Goal: Task Accomplishment & Management: Complete application form

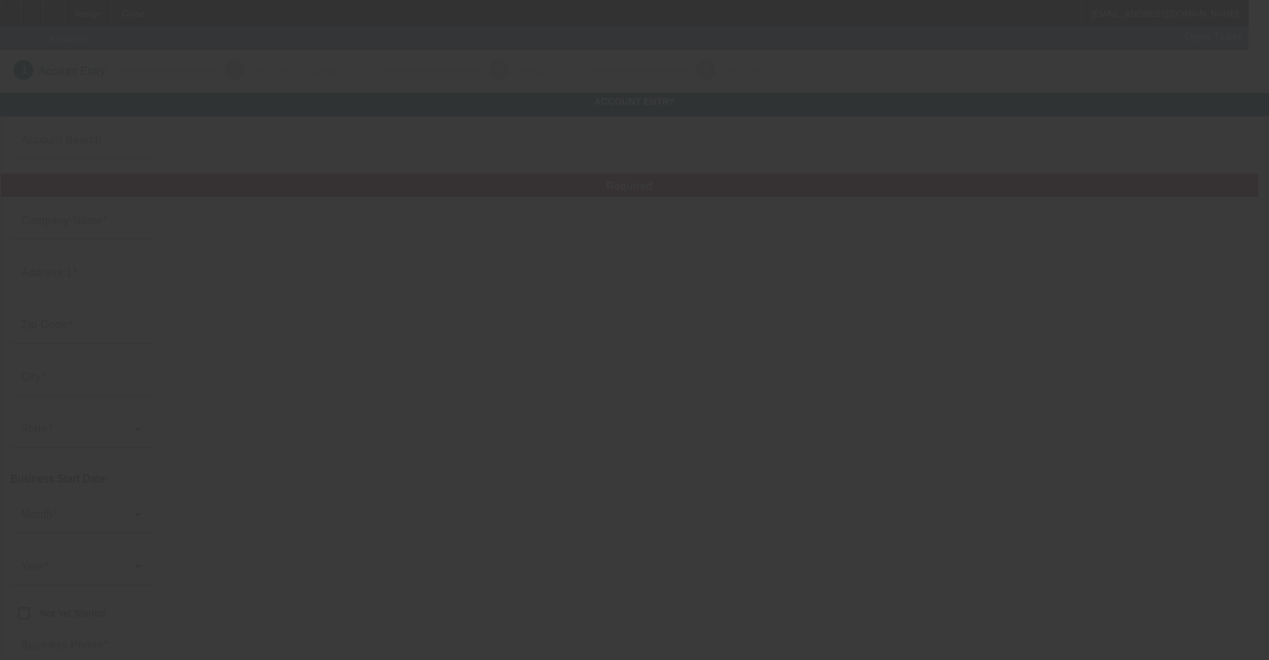
type input "Hunters auto core"
type input "[STREET_ADDRESS]"
type input "32195"
type input "Weirsdale"
type input "[PHONE_NUMBER]"
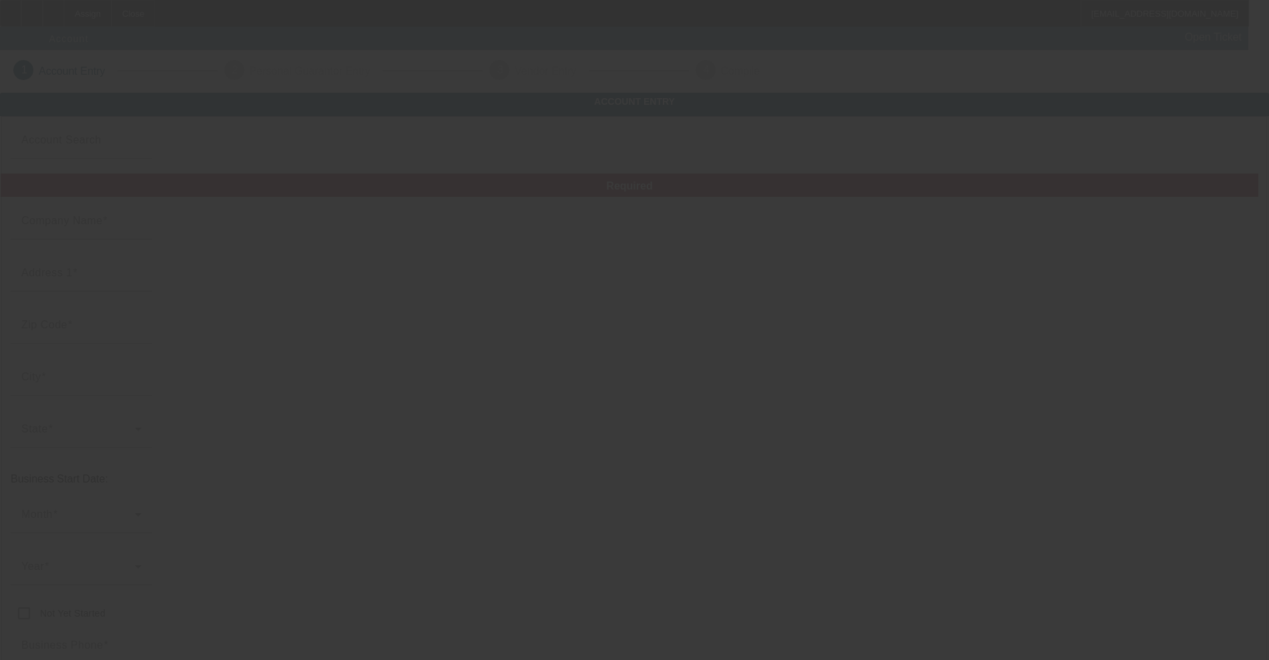
type input "Hunters auto core"
type input "[EMAIL_ADDRESS][DOMAIN_NAME]"
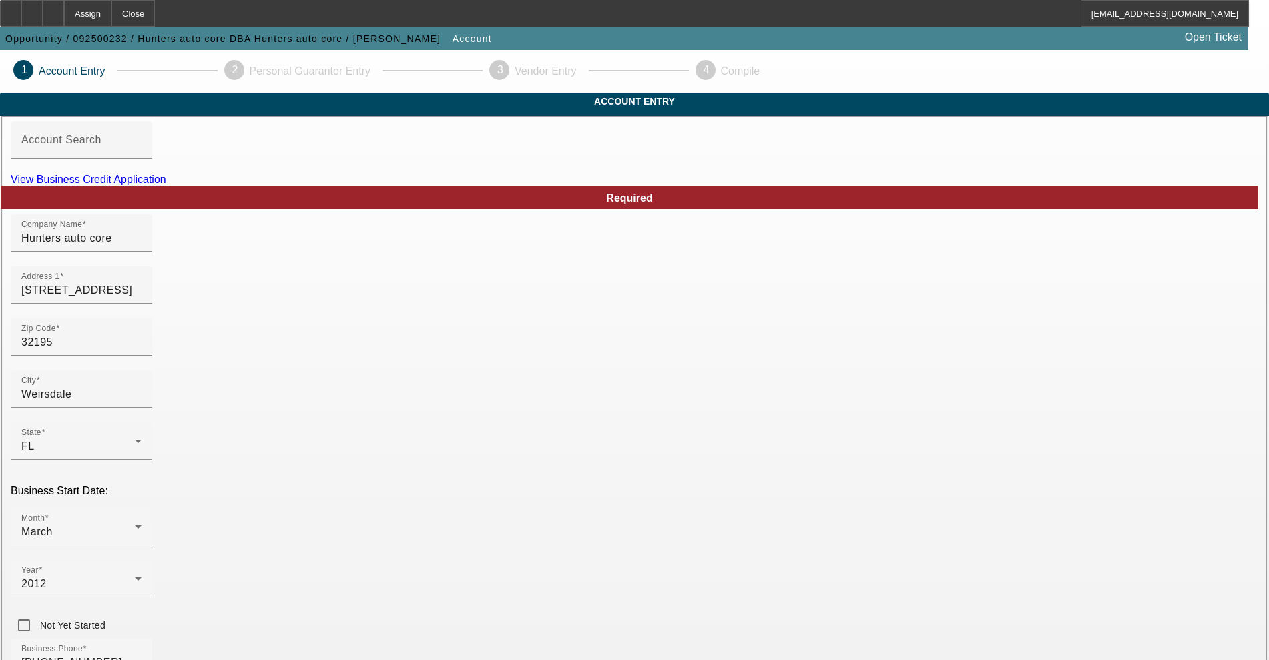
click at [166, 185] on link "View Business Credit Application" at bounding box center [89, 179] width 156 height 11
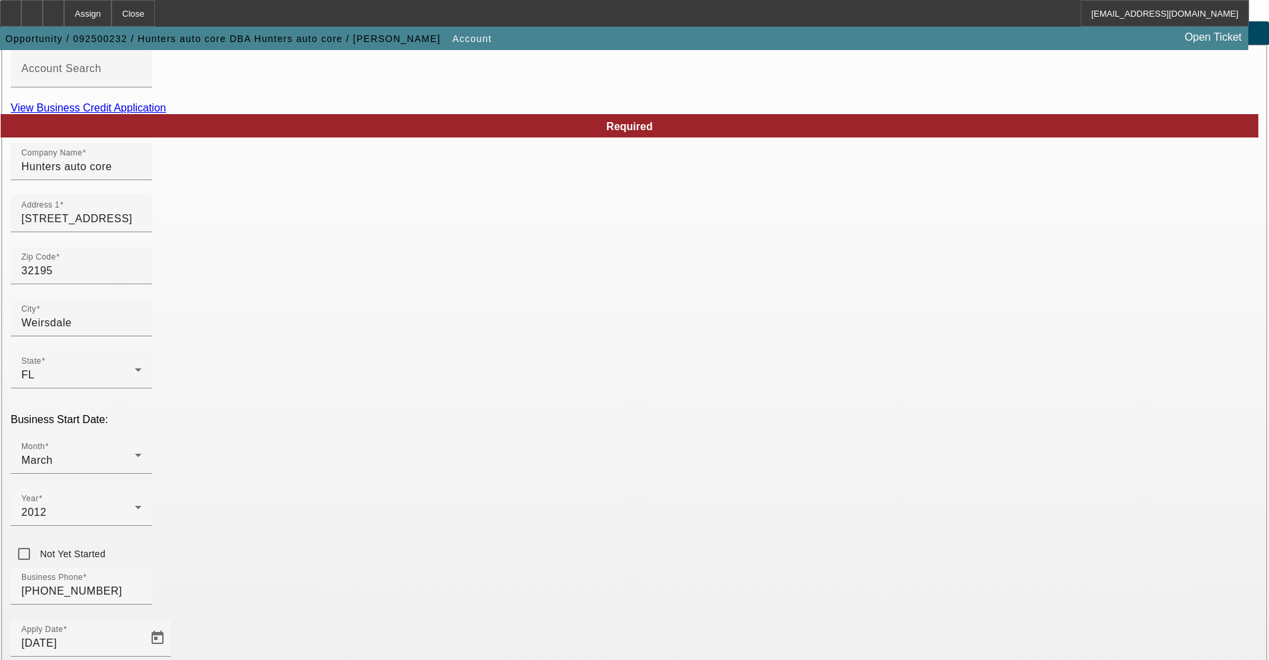
scroll to position [194, 0]
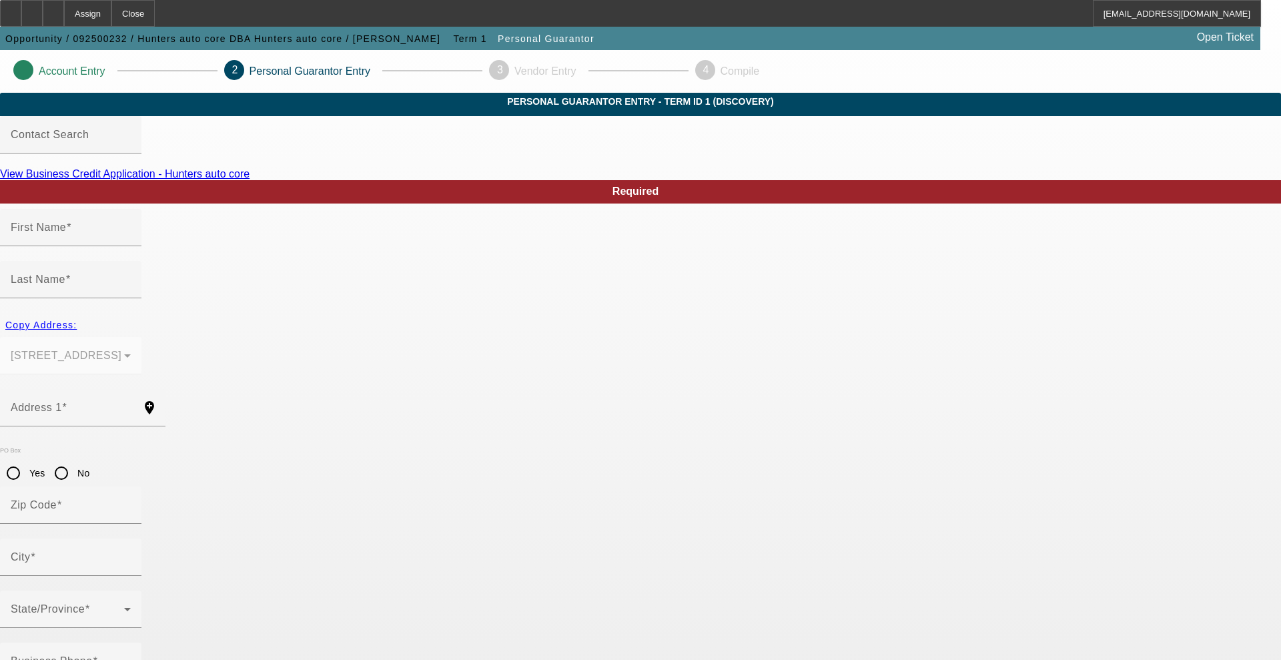
type input "Randall"
type input "Hunter"
type input "[STREET_ADDRESS]"
radio input "true"
type input "32195"
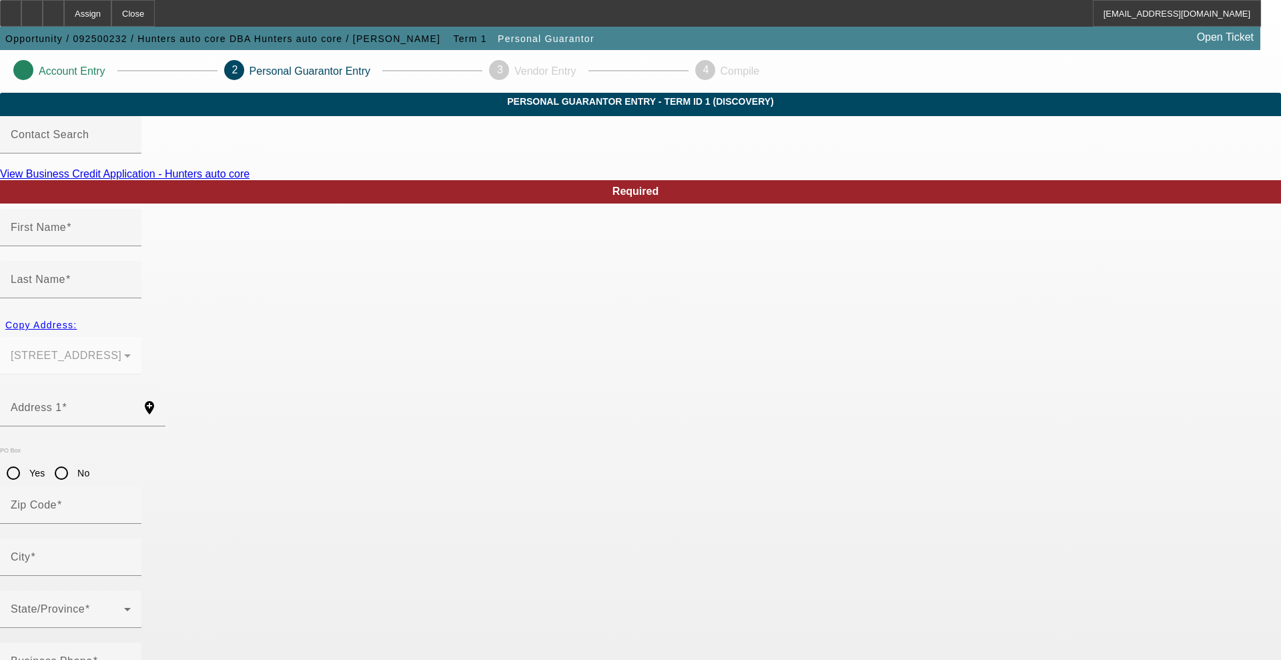
type input "Weirsdale"
type input "(352) 464-2954"
type input "100"
type input "518-37-6224"
type input "huntersautocore@yahoo.com"
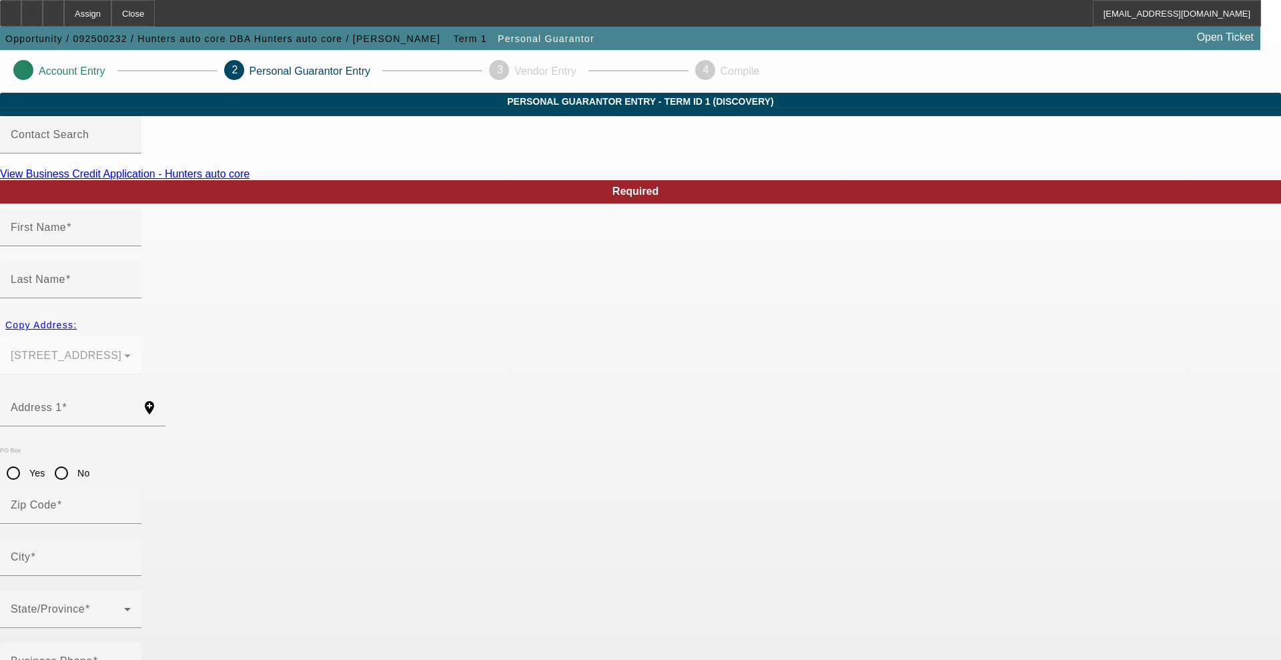
type input "(352) 612-2277"
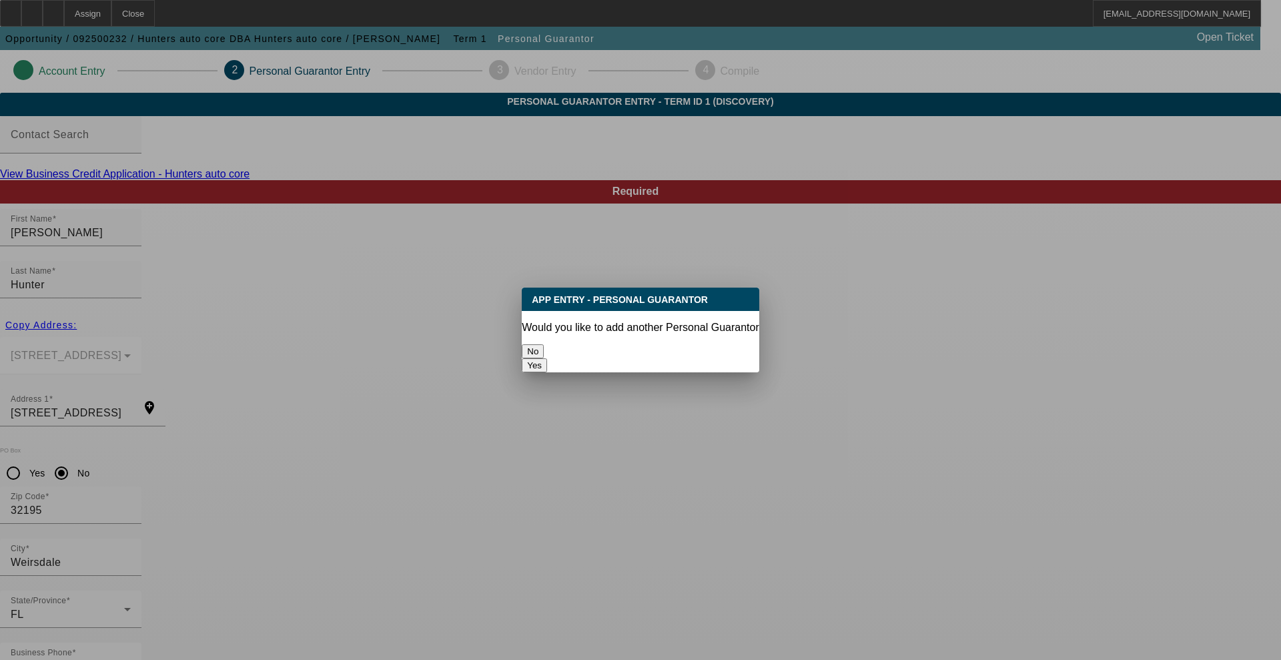
click at [544, 349] on button "No" at bounding box center [533, 351] width 22 height 14
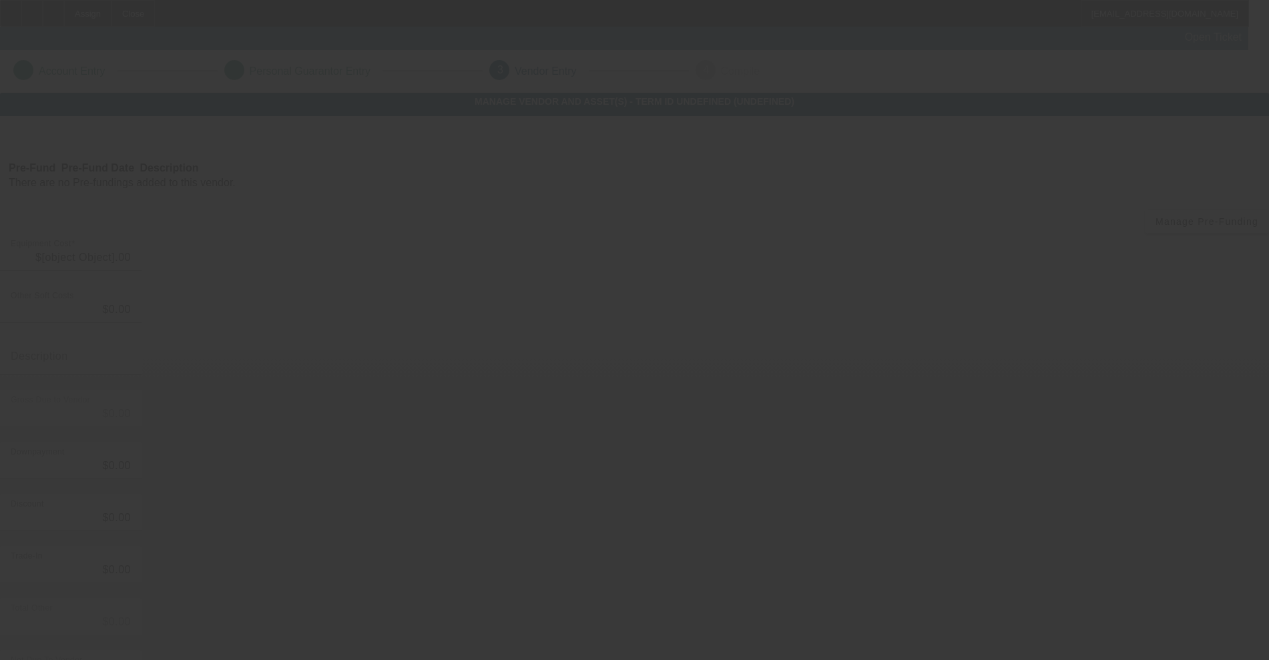
type input "$40,000.00"
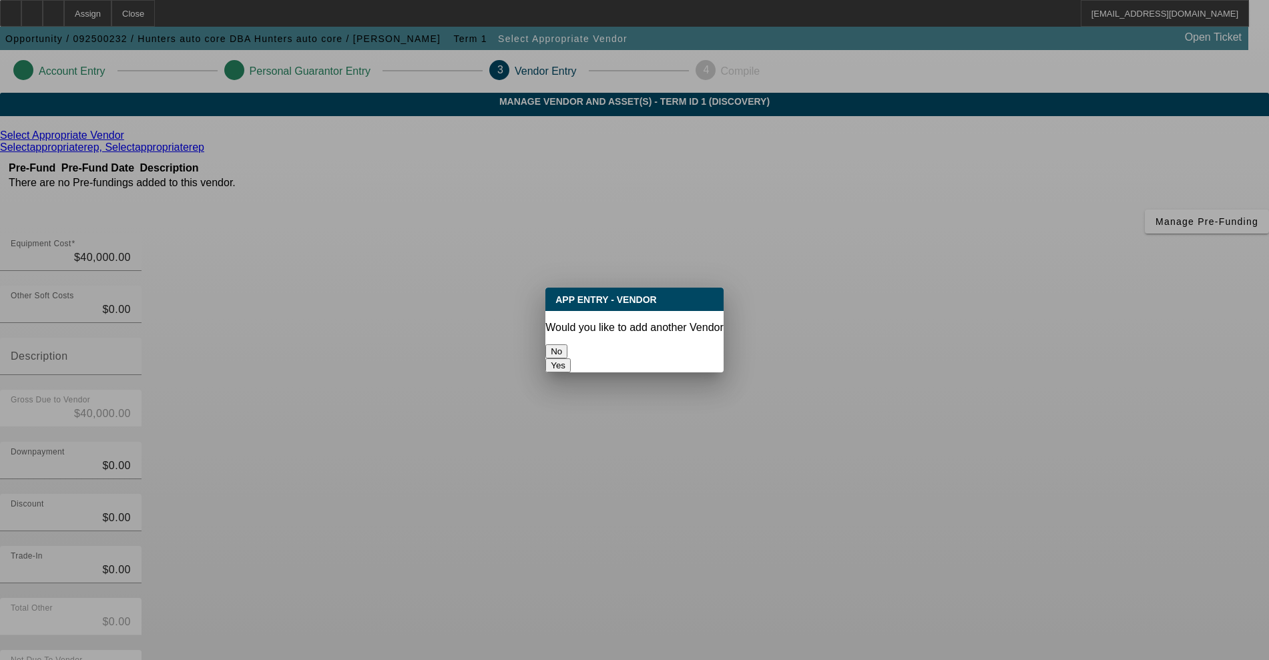
click at [567, 347] on button "No" at bounding box center [556, 351] width 22 height 14
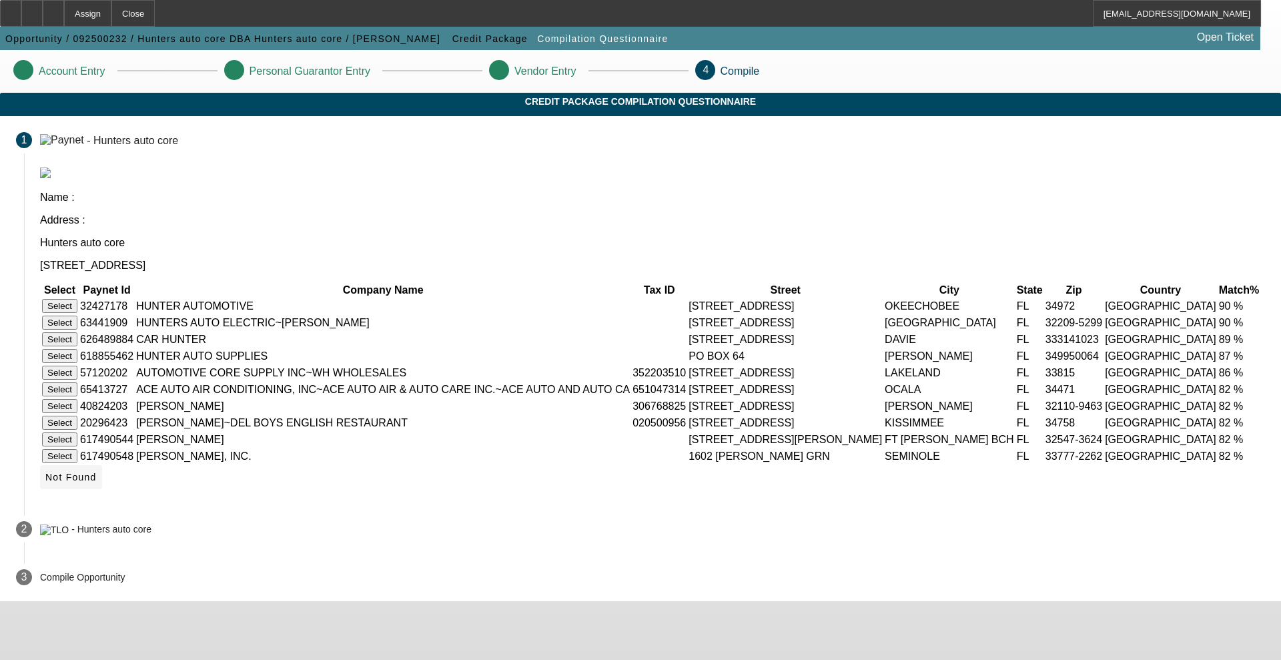
click at [45, 483] on icon at bounding box center [45, 477] width 0 height 11
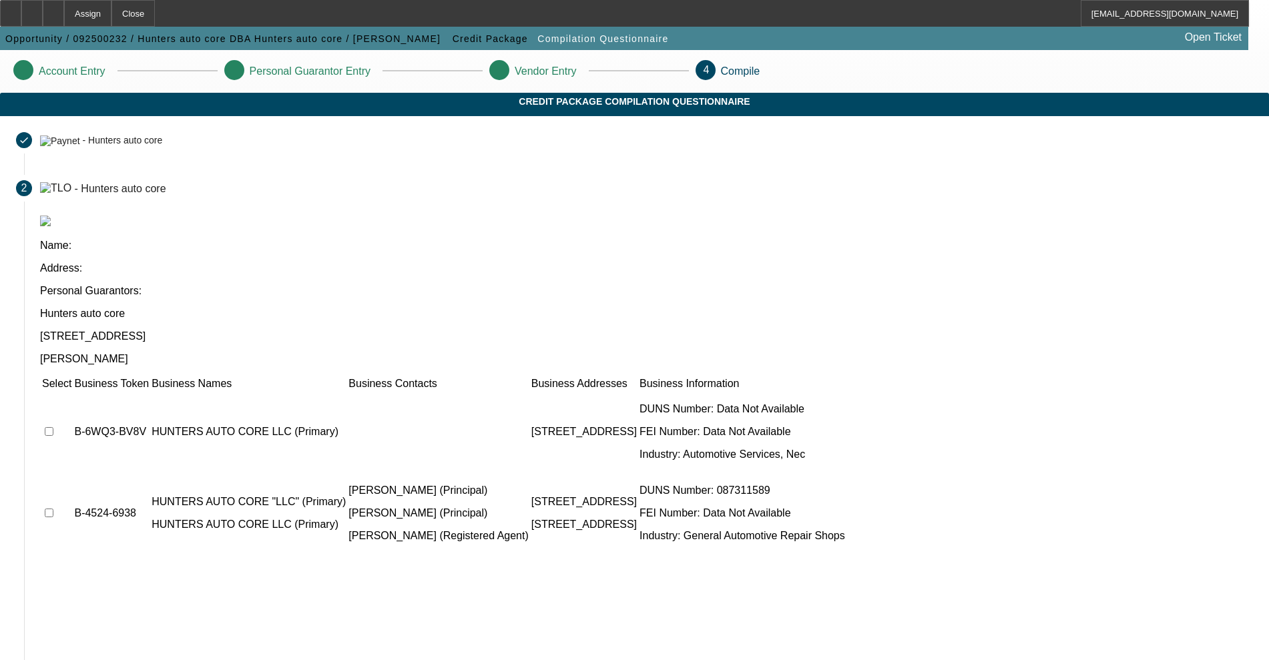
click at [53, 427] on input "checkbox" at bounding box center [49, 431] width 9 height 9
checkbox input "true"
click at [53, 509] on input "checkbox" at bounding box center [49, 513] width 9 height 9
checkbox input "true"
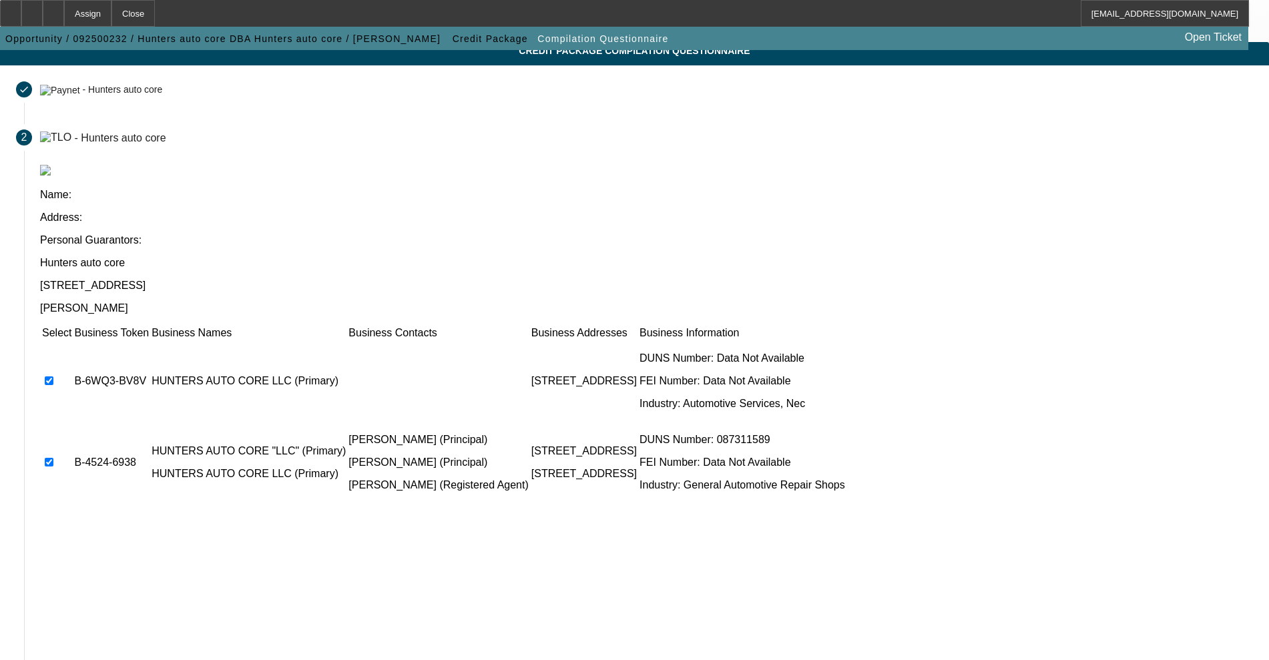
scroll to position [78, 0]
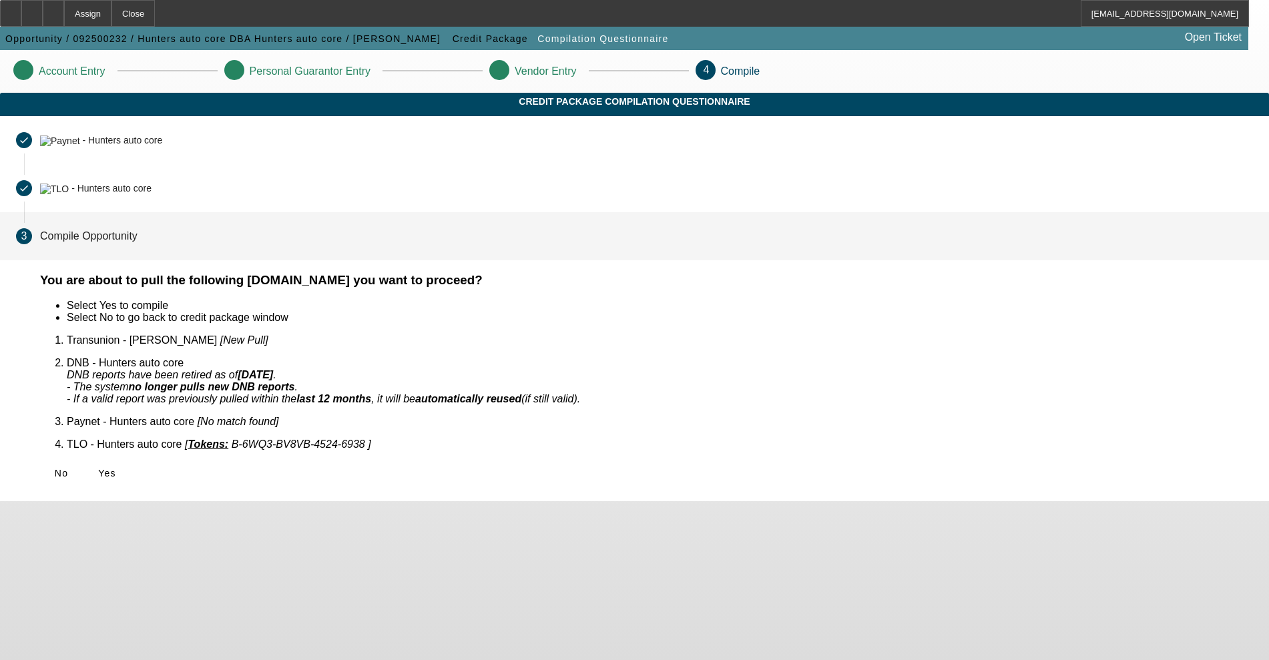
scroll to position [0, 0]
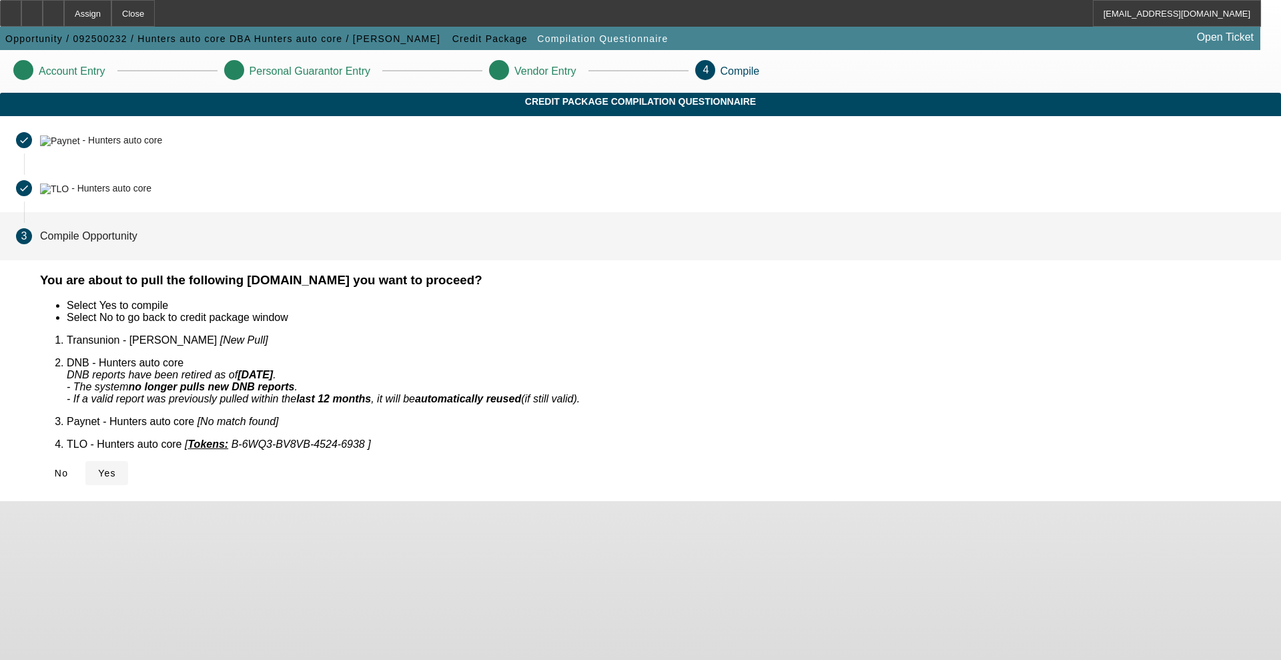
click at [98, 468] on icon at bounding box center [98, 473] width 0 height 11
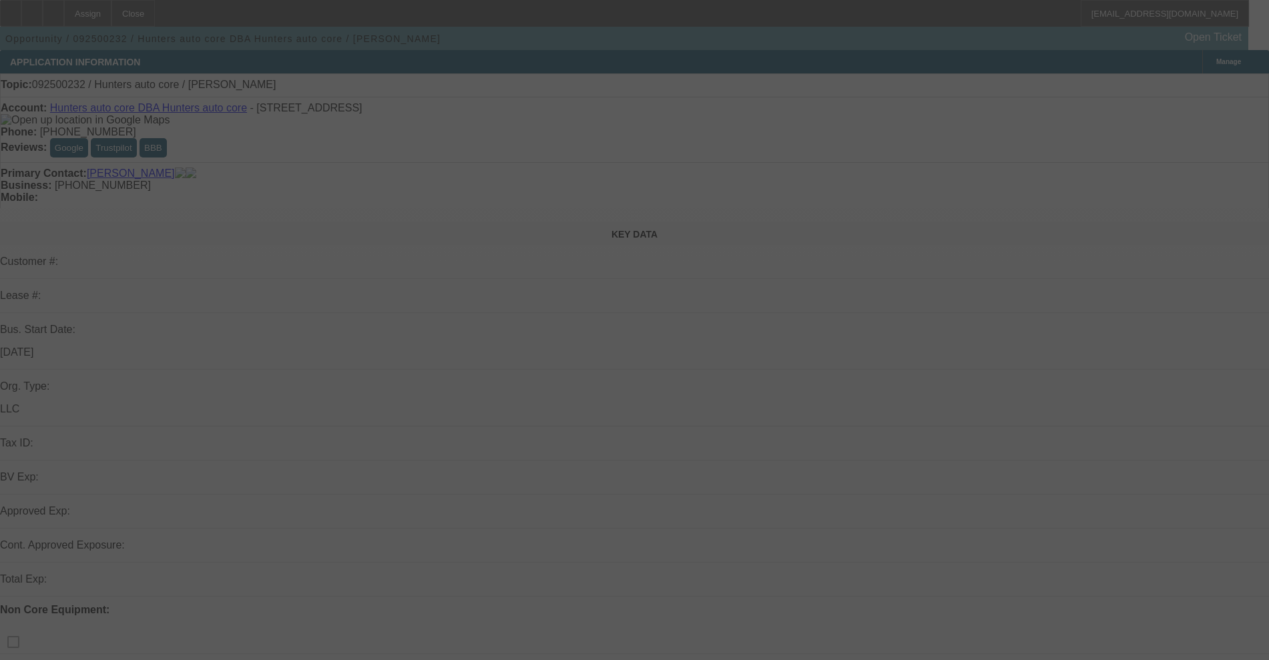
select select "0"
select select "2"
select select "0.1"
select select "4"
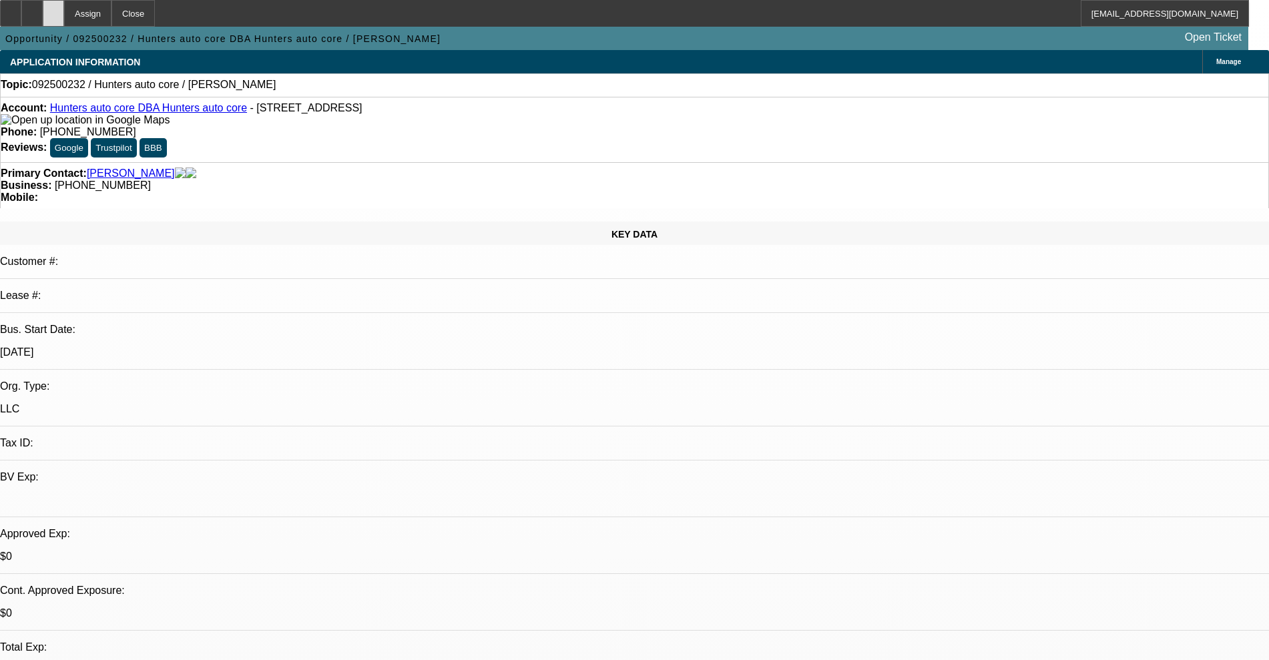
click at [53, 9] on icon at bounding box center [53, 9] width 0 height 0
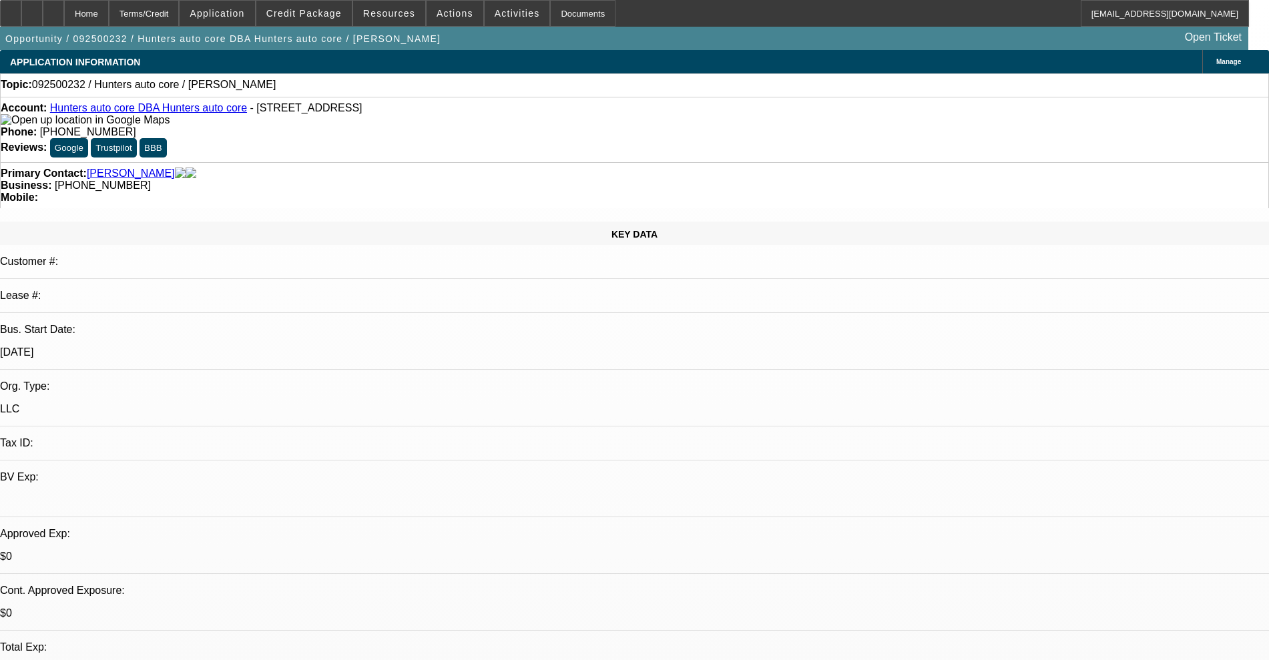
select select "0"
select select "2"
select select "0.1"
select select "4"
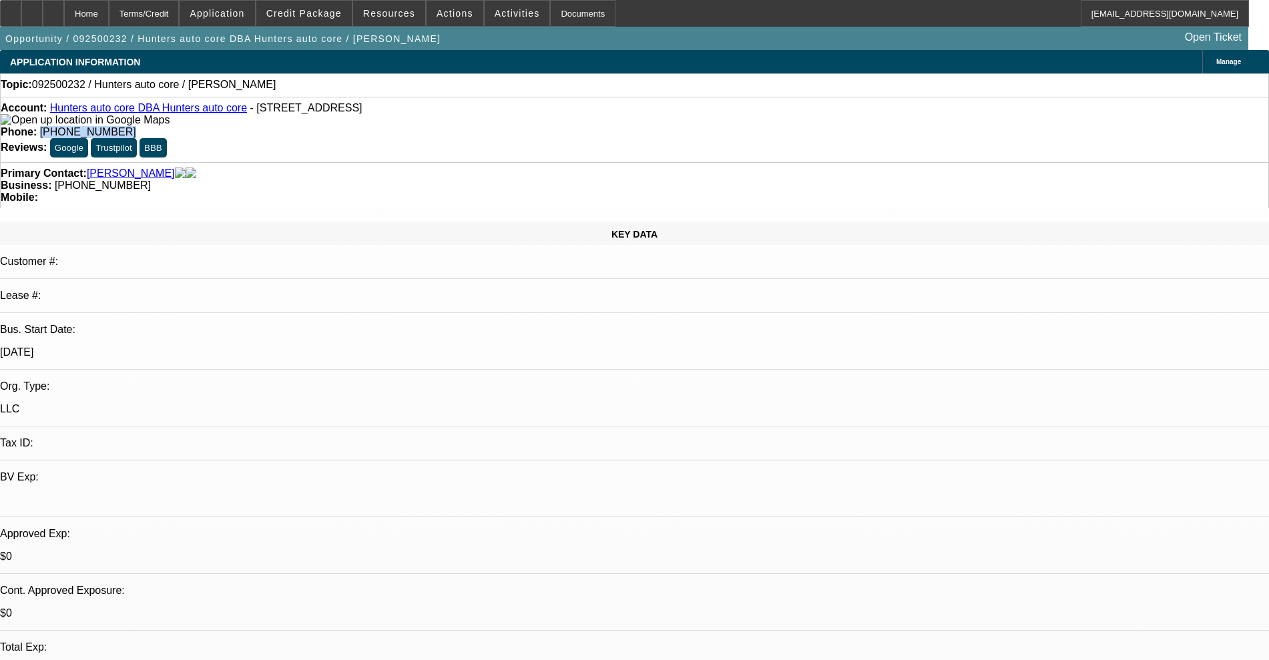
drag, startPoint x: 529, startPoint y: 113, endPoint x: 465, endPoint y: 116, distance: 64.1
click at [465, 126] on div "Phone: (352) 612-2277" at bounding box center [634, 132] width 1267 height 12
copy span "(352) 612-2277"
click at [430, 6] on span at bounding box center [454, 13] width 57 height 32
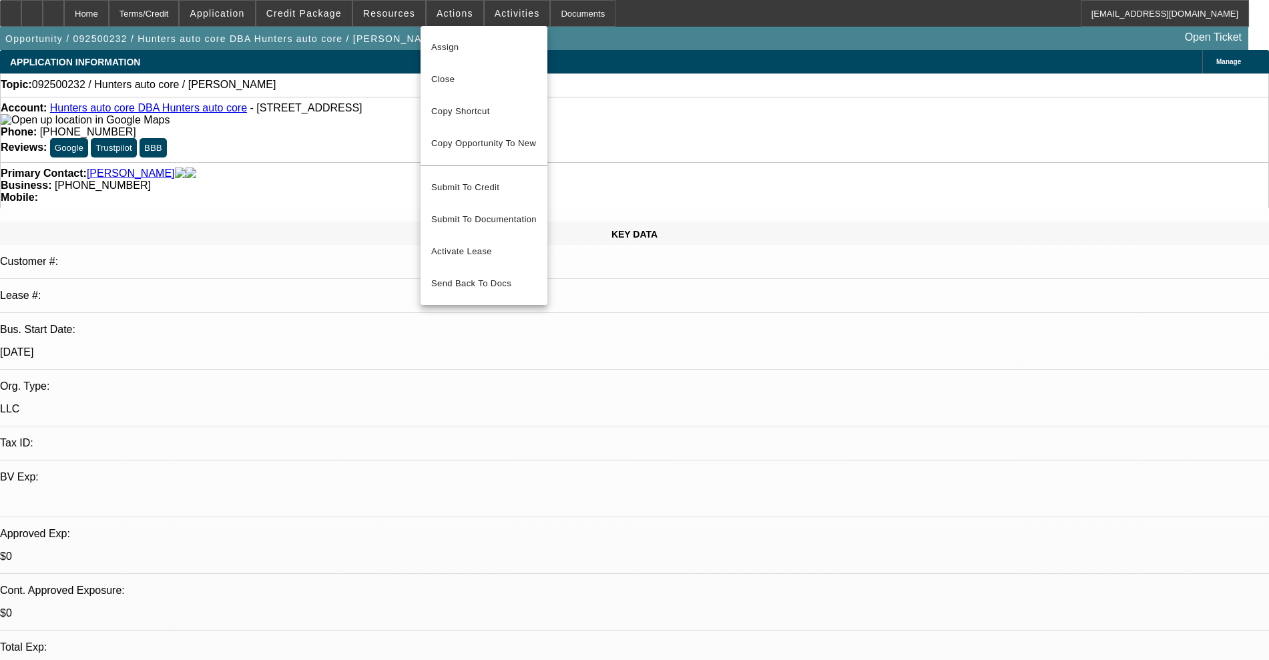
click at [499, 17] on div at bounding box center [634, 330] width 1269 height 660
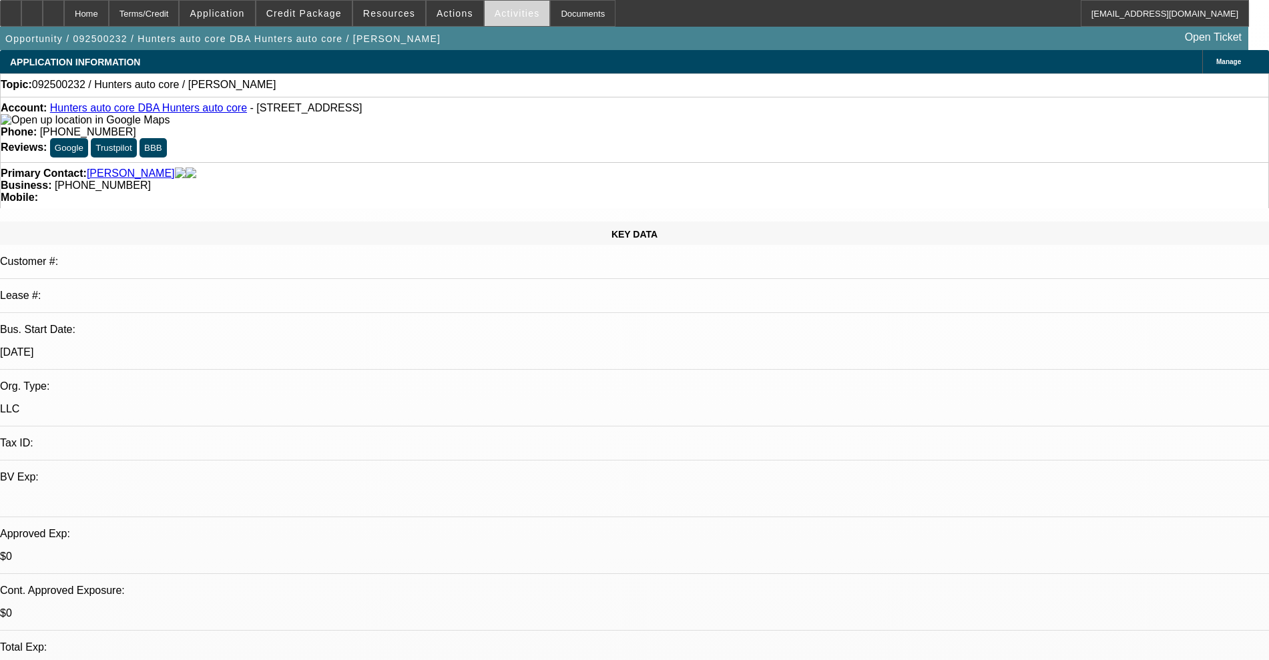
click at [495, 8] on span "Activities" at bounding box center [517, 13] width 45 height 11
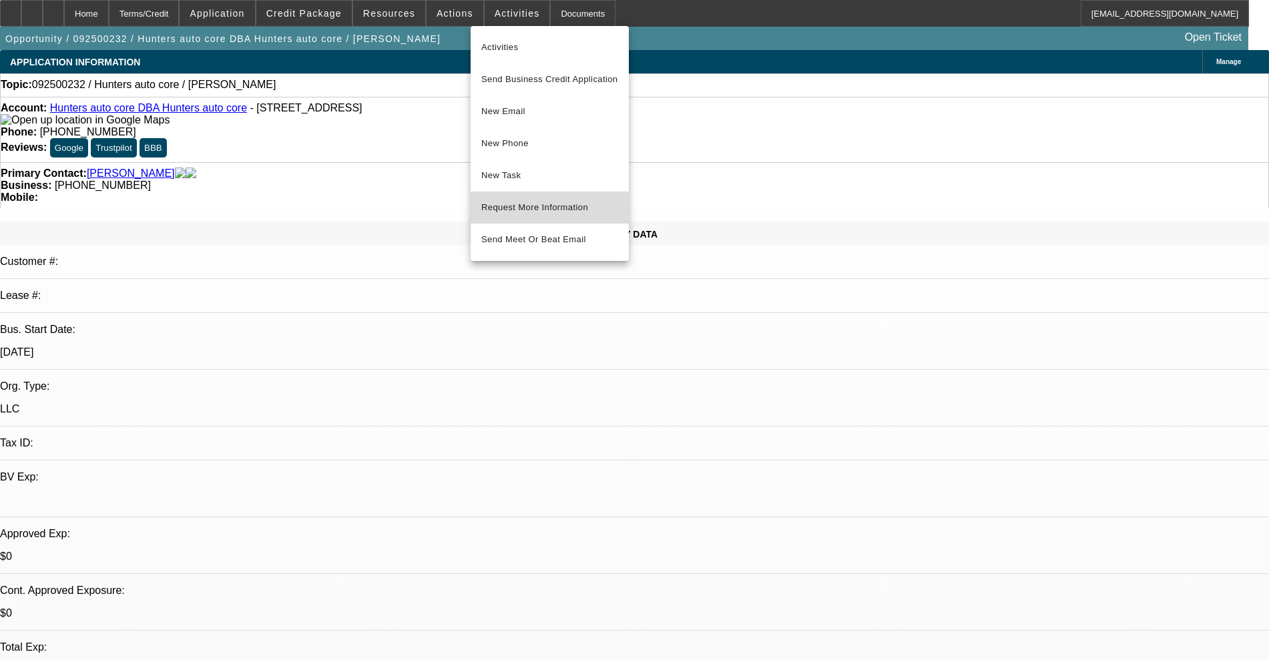
click at [546, 200] on span "Request More Information" at bounding box center [549, 208] width 137 height 16
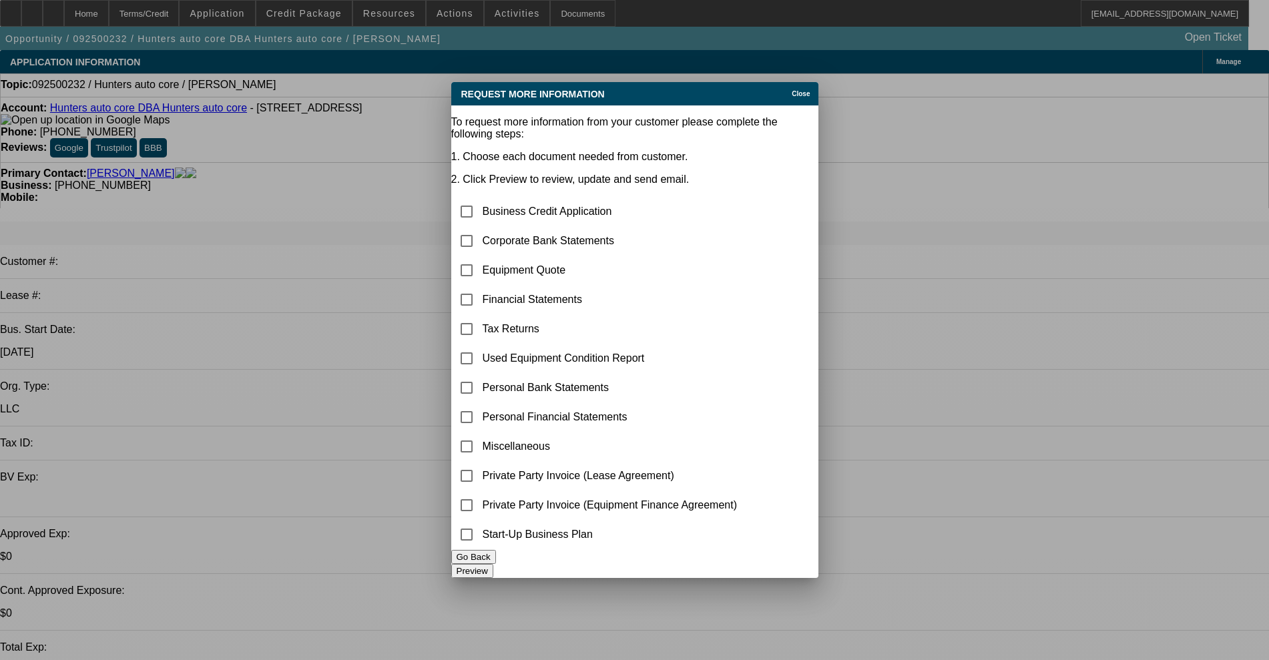
click at [481, 227] on td at bounding box center [467, 241] width 28 height 28
click at [480, 228] on input "checkbox" at bounding box center [466, 241] width 27 height 27
checkbox input "true"
click at [480, 257] on input "checkbox" at bounding box center [466, 270] width 27 height 27
checkbox input "true"
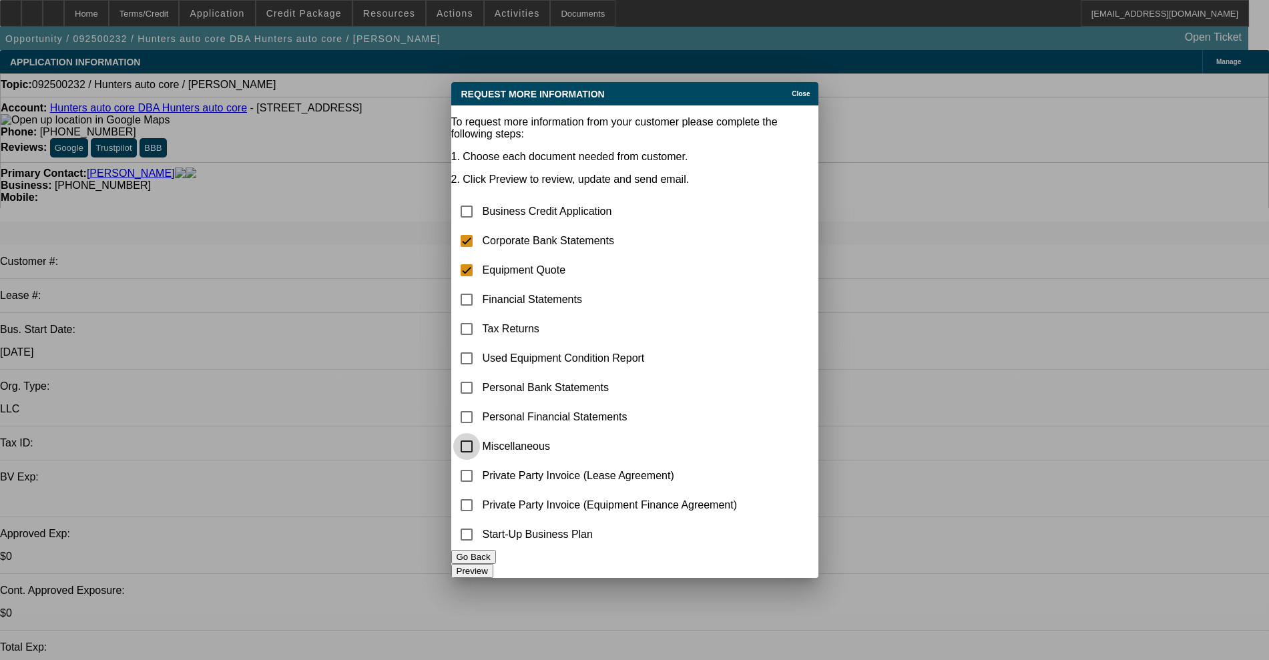
drag, startPoint x: 477, startPoint y: 434, endPoint x: 471, endPoint y: 434, distance: 6.7
click at [471, 434] on div at bounding box center [466, 446] width 27 height 27
click at [480, 433] on input "checkbox" at bounding box center [466, 446] width 27 height 27
checkbox input "true"
click at [493, 564] on button "Preview" at bounding box center [472, 571] width 42 height 14
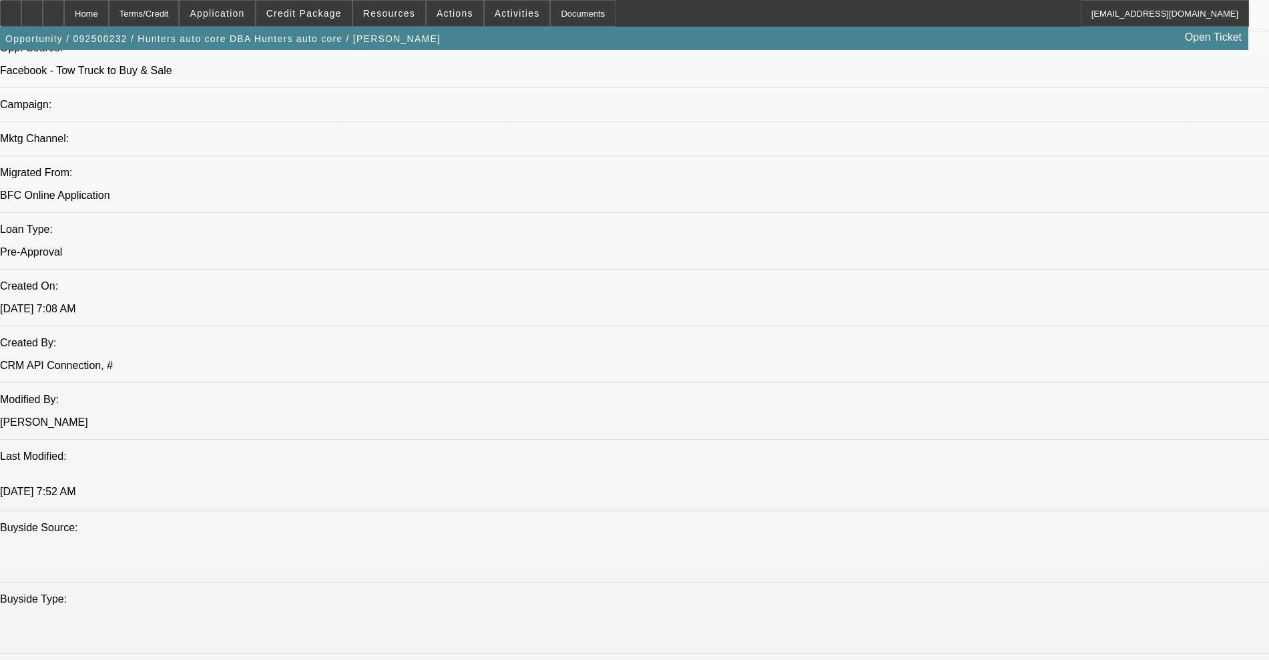
scroll to position [834, 0]
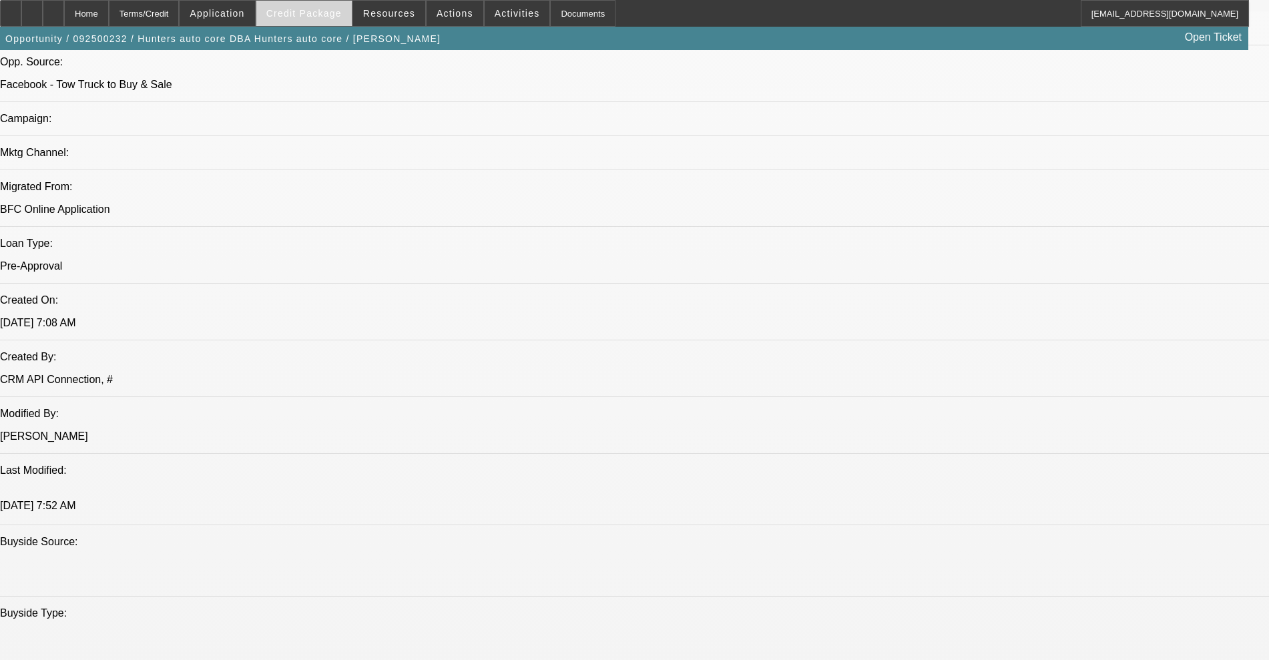
click at [328, 13] on span "Credit Package" at bounding box center [303, 13] width 75 height 11
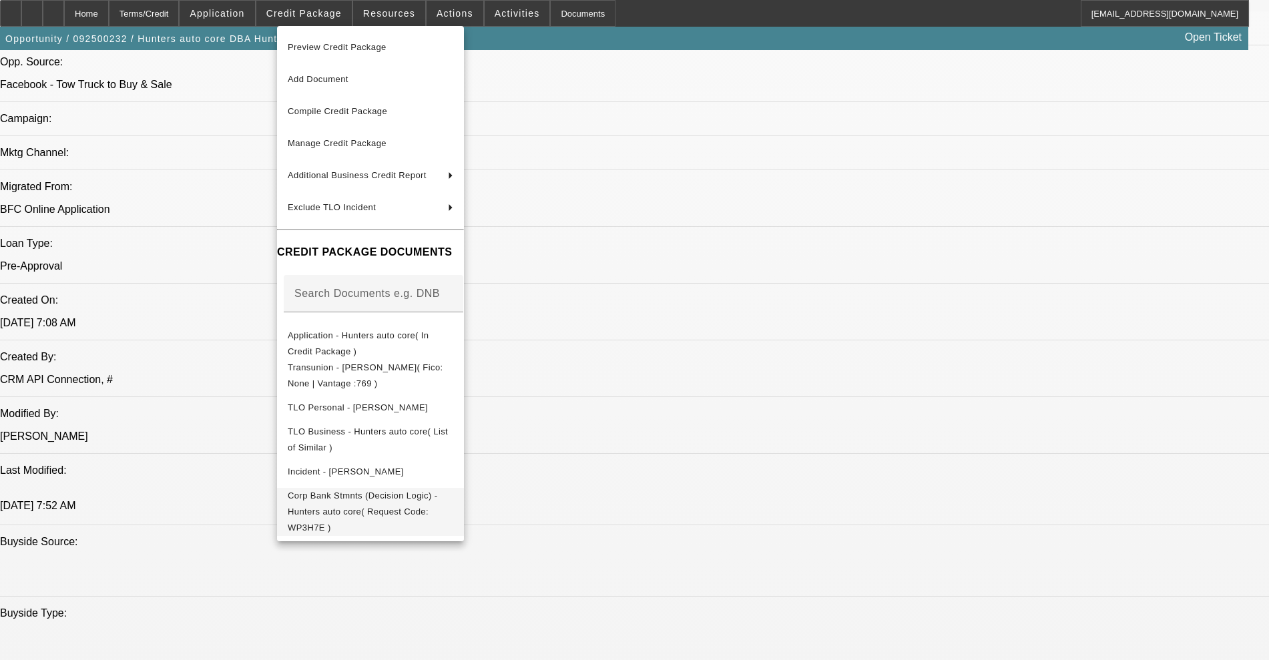
click at [385, 488] on button "Corp Bank Stmnts (Decision Logic) - Hunters auto core( Request Code: WP3H7E )" at bounding box center [370, 512] width 187 height 48
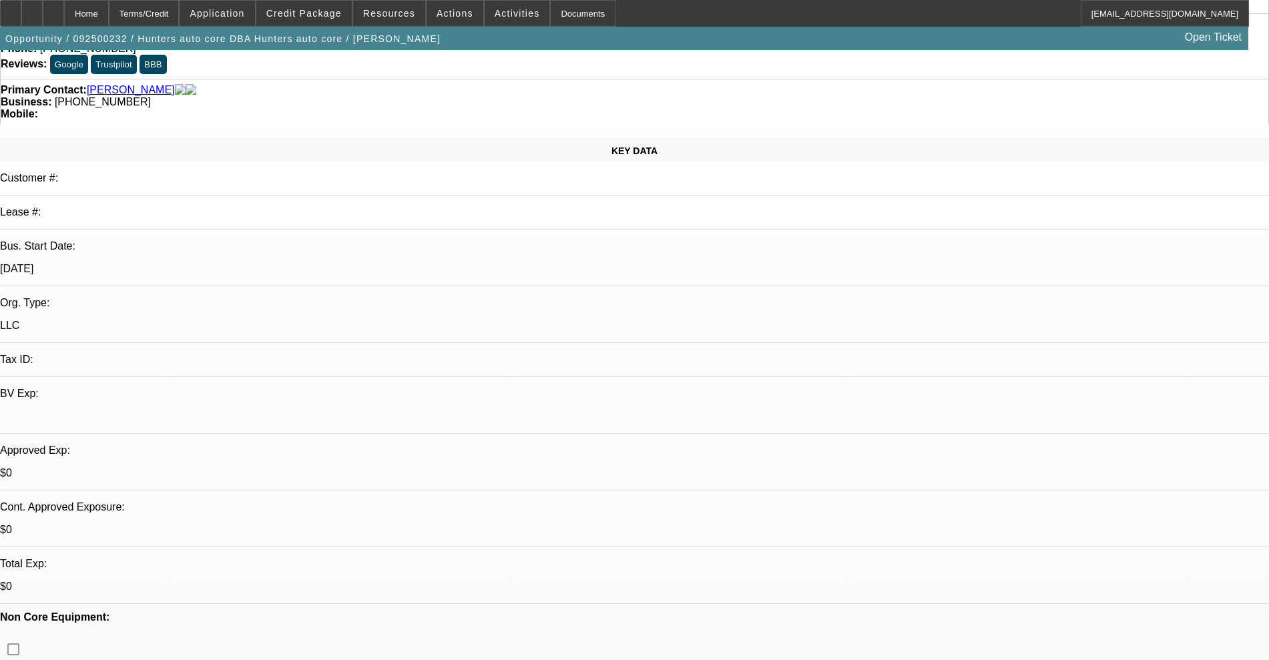
scroll to position [0, 0]
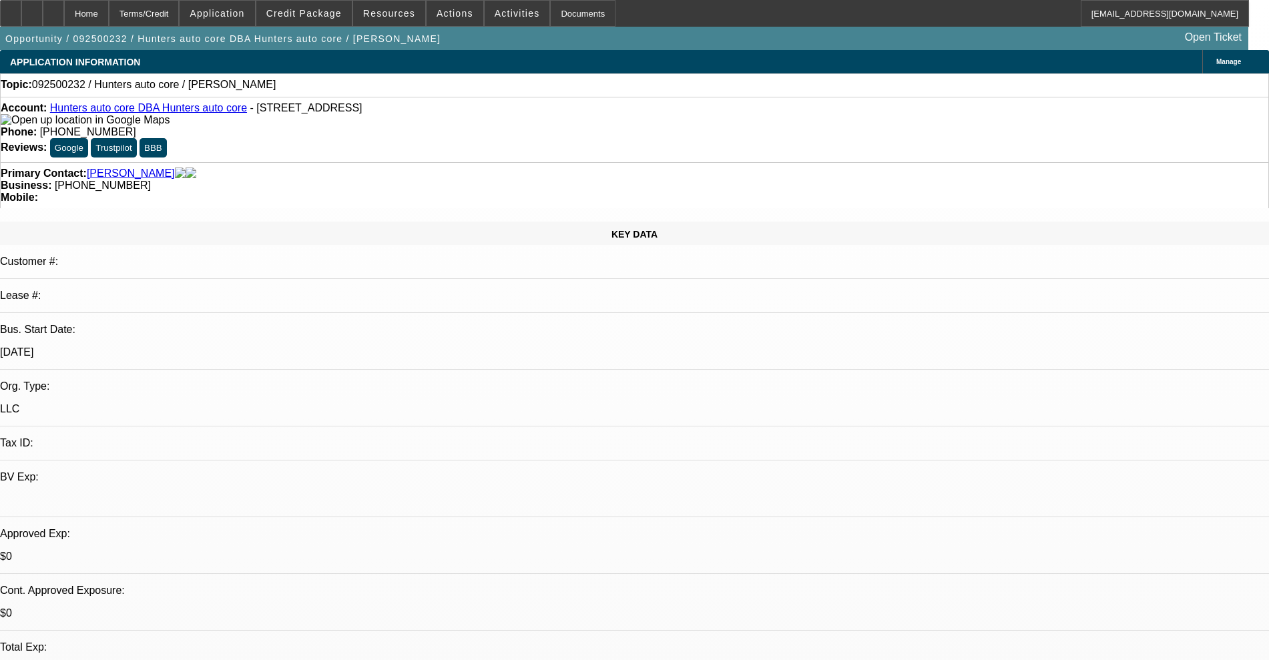
click at [132, 168] on link "Hunter, Randall" at bounding box center [131, 174] width 88 height 12
click at [159, 108] on link "Hunters auto core DBA Hunters auto core" at bounding box center [148, 107] width 197 height 11
click at [43, 18] on div at bounding box center [31, 13] width 21 height 27
click at [286, 14] on span at bounding box center [303, 13] width 95 height 32
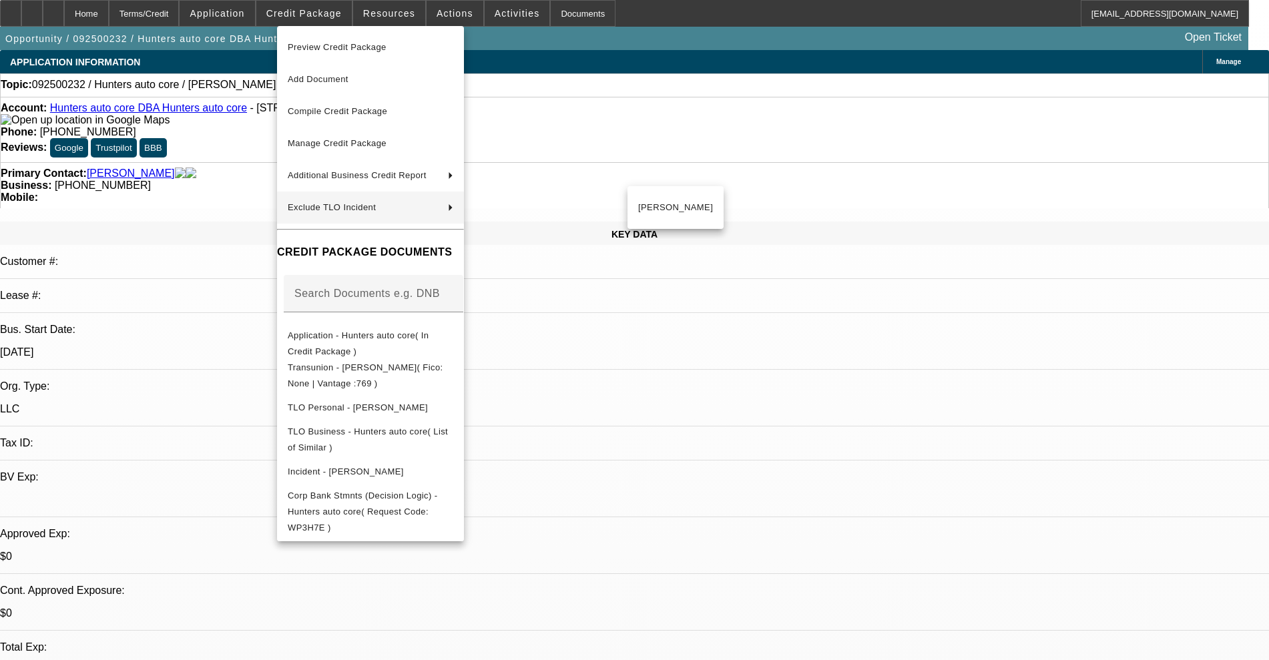
drag, startPoint x: 343, startPoint y: 338, endPoint x: 278, endPoint y: 200, distance: 152.0
click at [278, 200] on div "Preview Credit Package Add Document Compile Credit Package Manage Credit Packag…" at bounding box center [370, 283] width 187 height 515
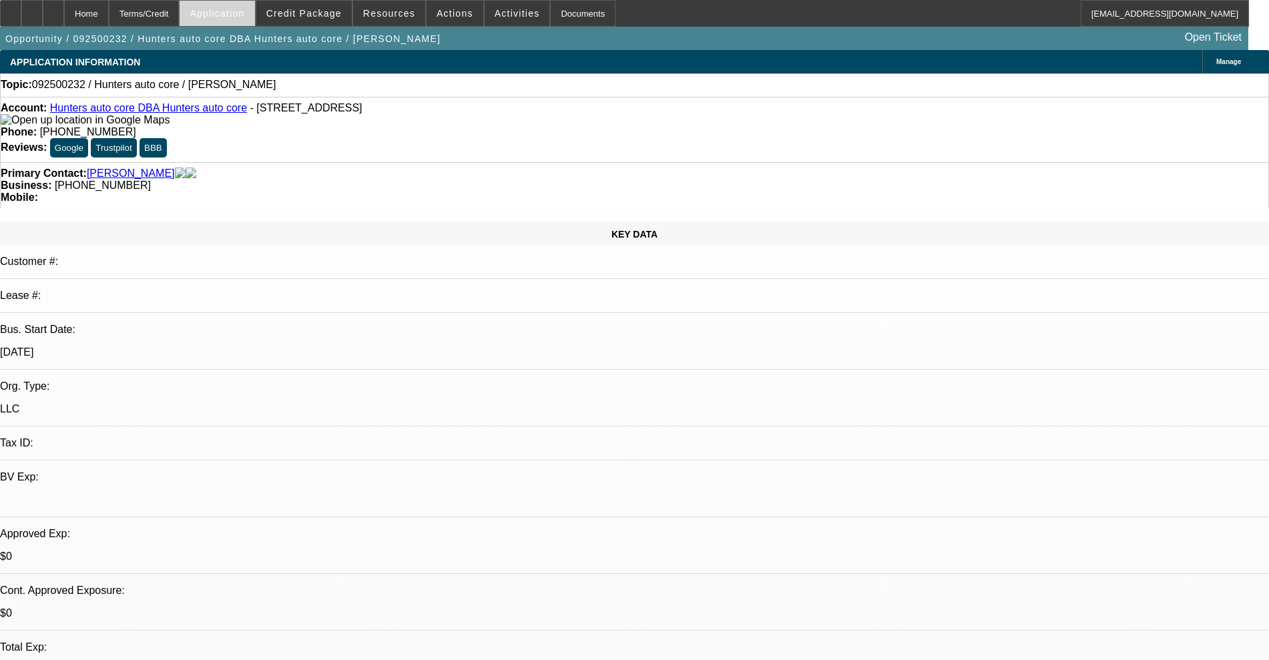
click at [244, 14] on span "Application" at bounding box center [217, 13] width 55 height 11
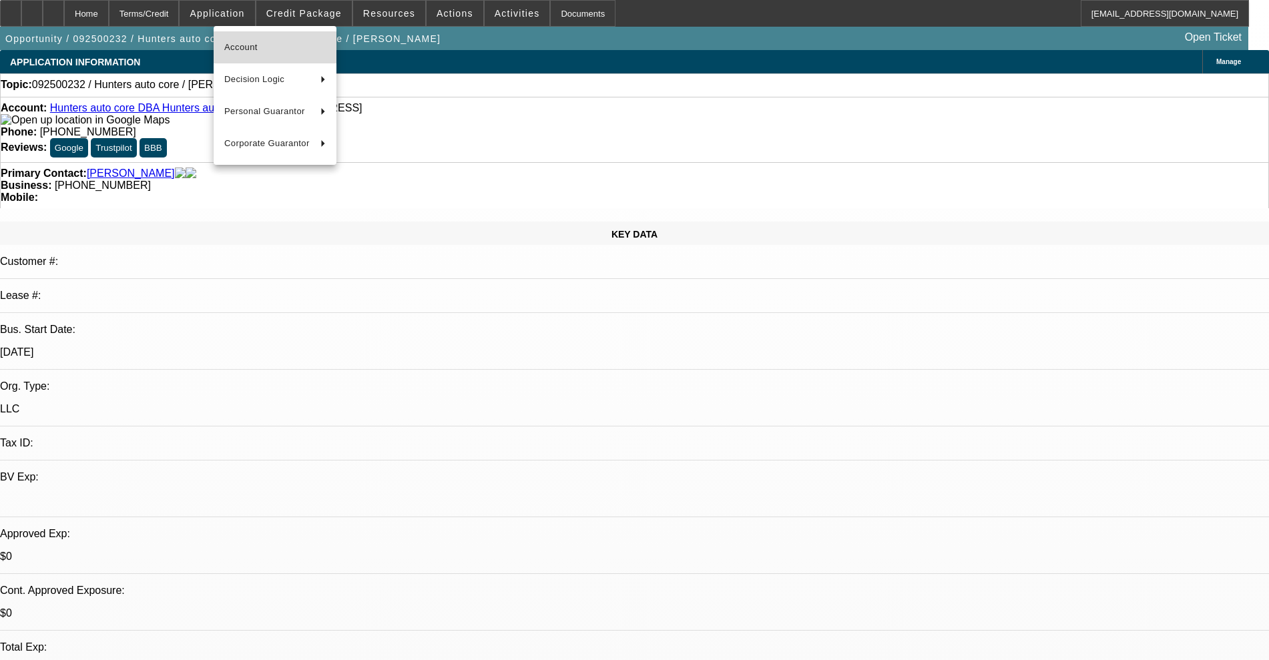
click at [266, 49] on span "Account" at bounding box center [274, 47] width 101 height 16
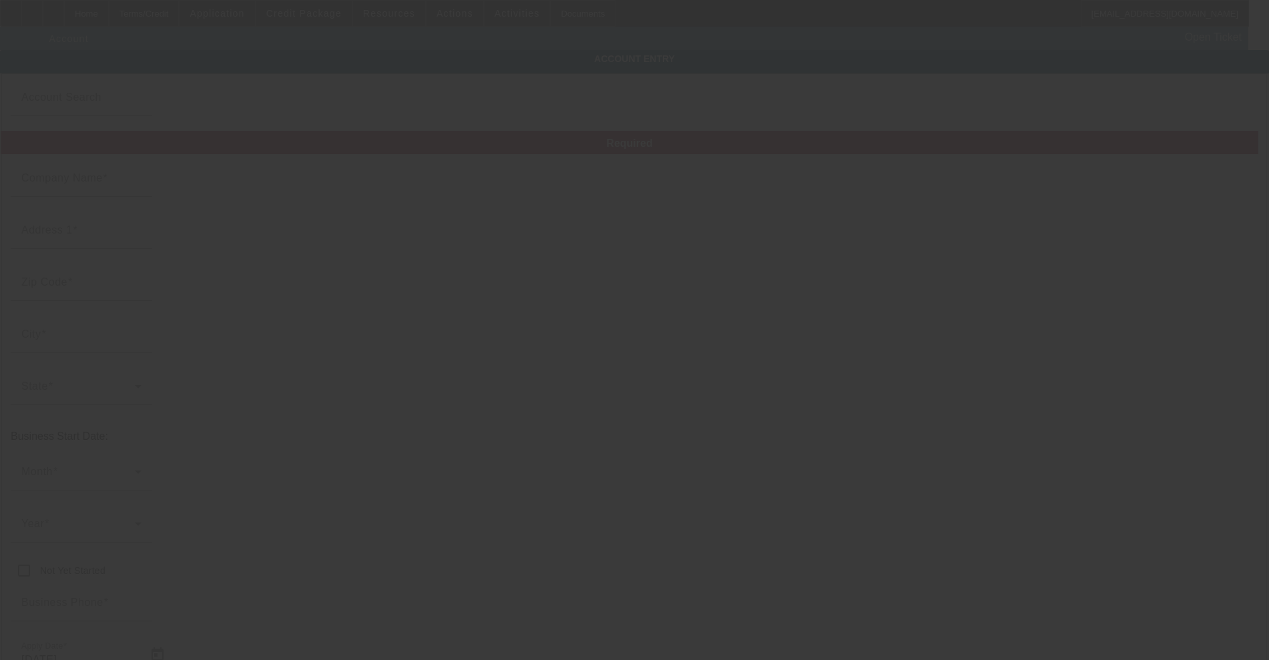
type input "Hunters auto core"
type input "14135 Southeast 155th Street"
type input "32195"
type input "Weirsdale"
type input "(352) 612-2277"
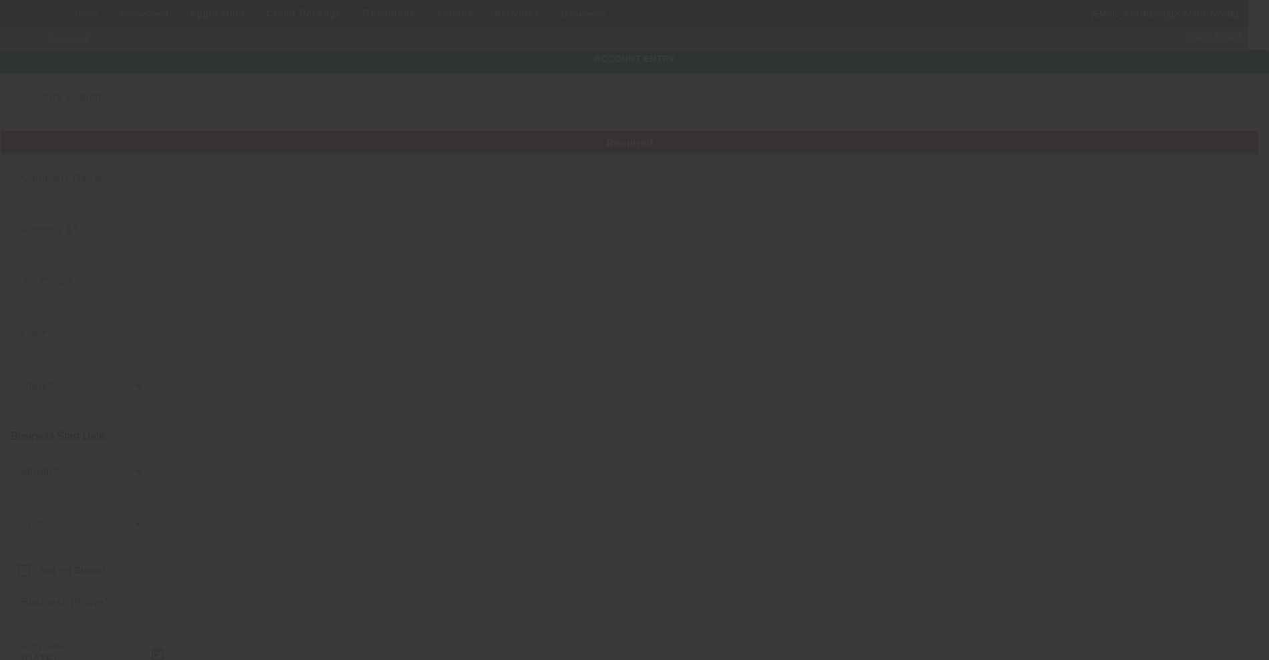
type input "Hunters auto core"
type input "huntersautocore@yahoo.com"
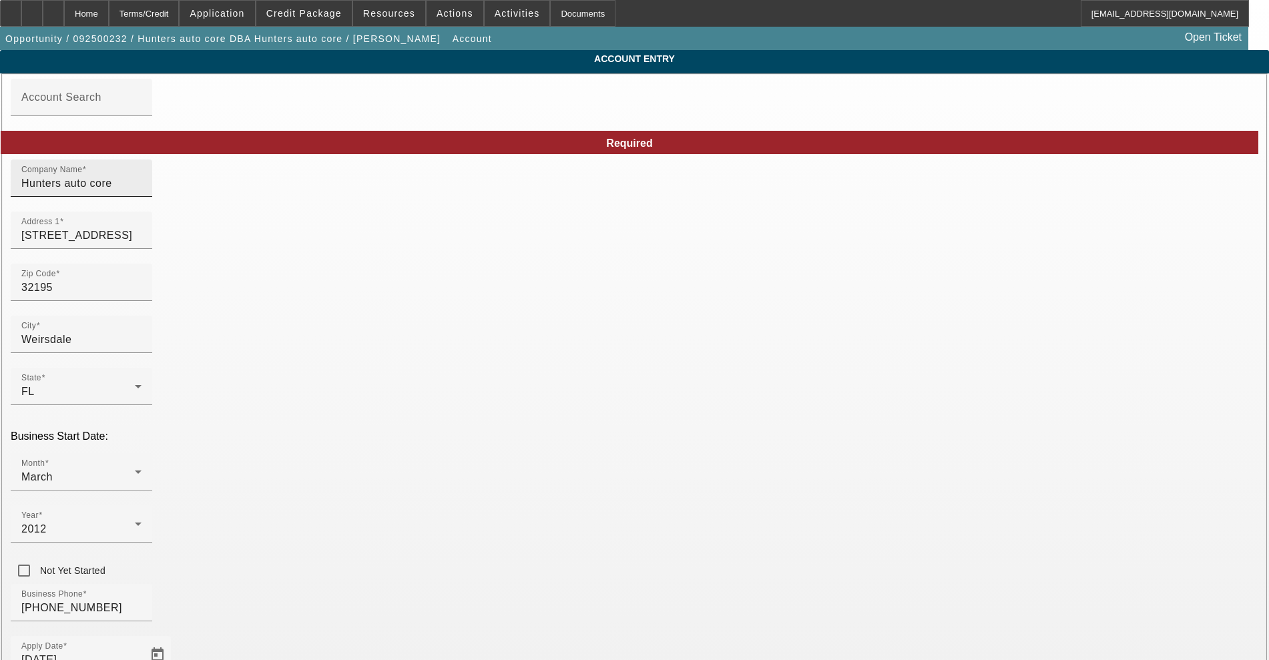
click at [141, 192] on input "Hunters auto core" at bounding box center [81, 184] width 120 height 16
type input "Hunters auto core Llc"
drag, startPoint x: 751, startPoint y: 192, endPoint x: 399, endPoint y: 135, distance: 356.3
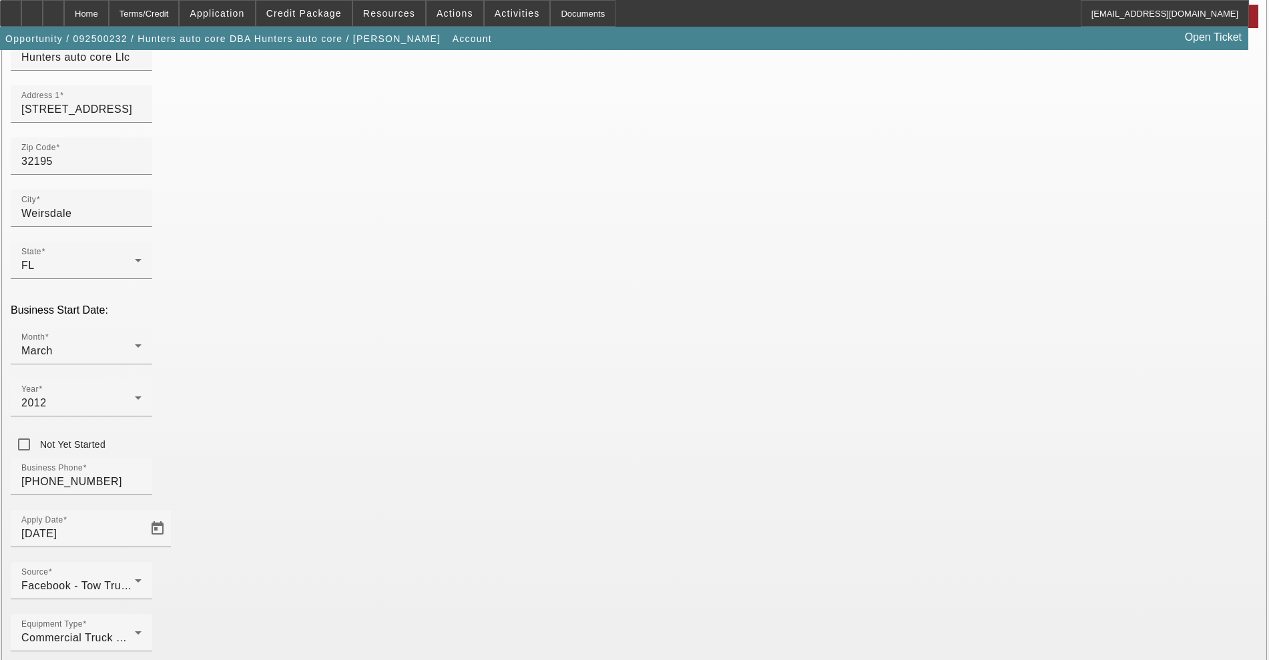
scroll to position [127, 0]
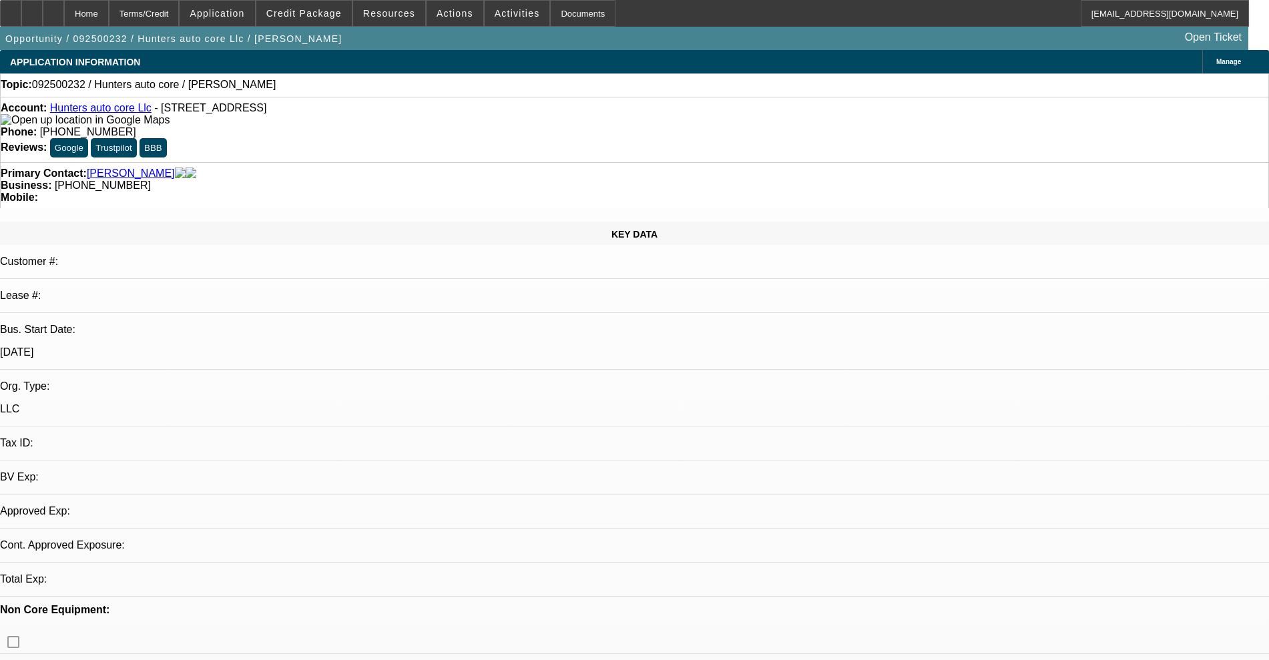
select select "0"
select select "2"
select select "0.1"
select select "4"
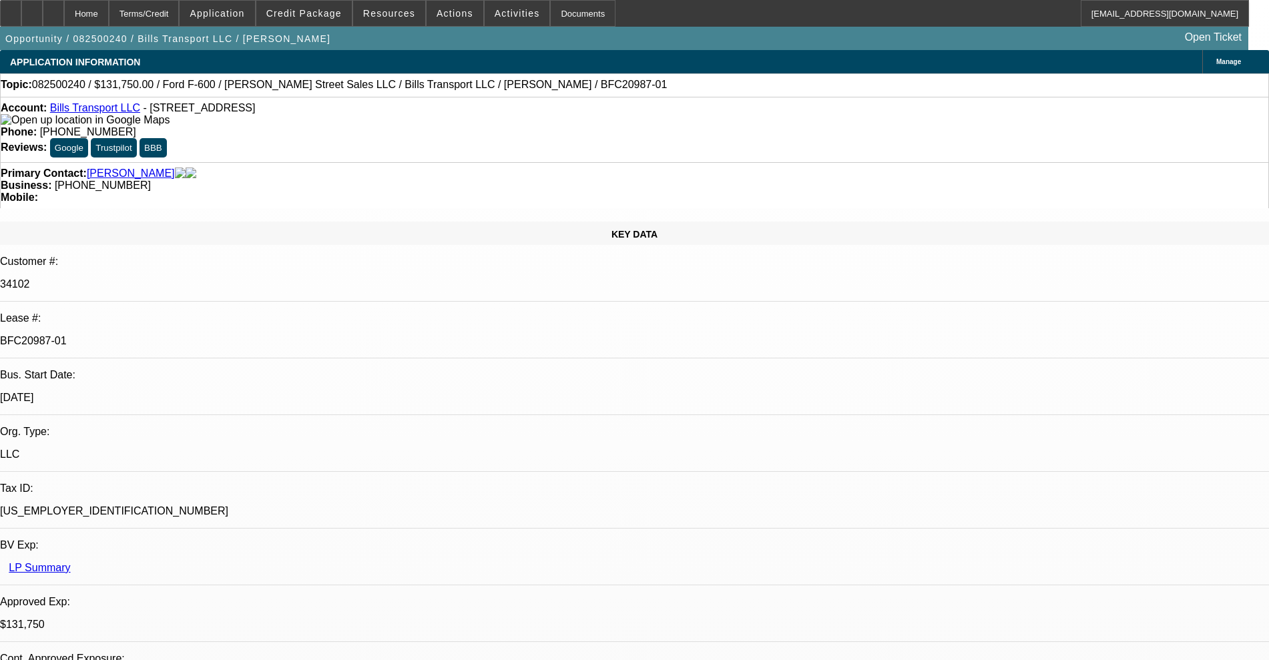
select select "0"
select select "3"
select select "0"
select select "6"
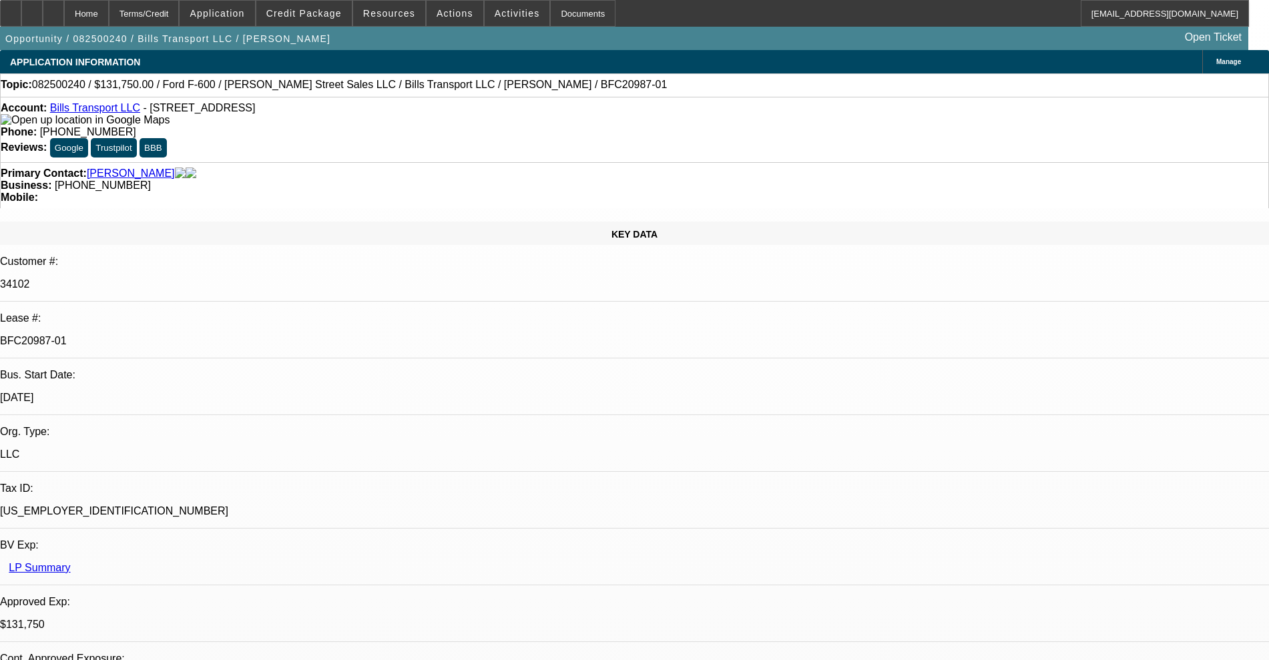
select select "0"
select select "3"
select select "0"
select select "6"
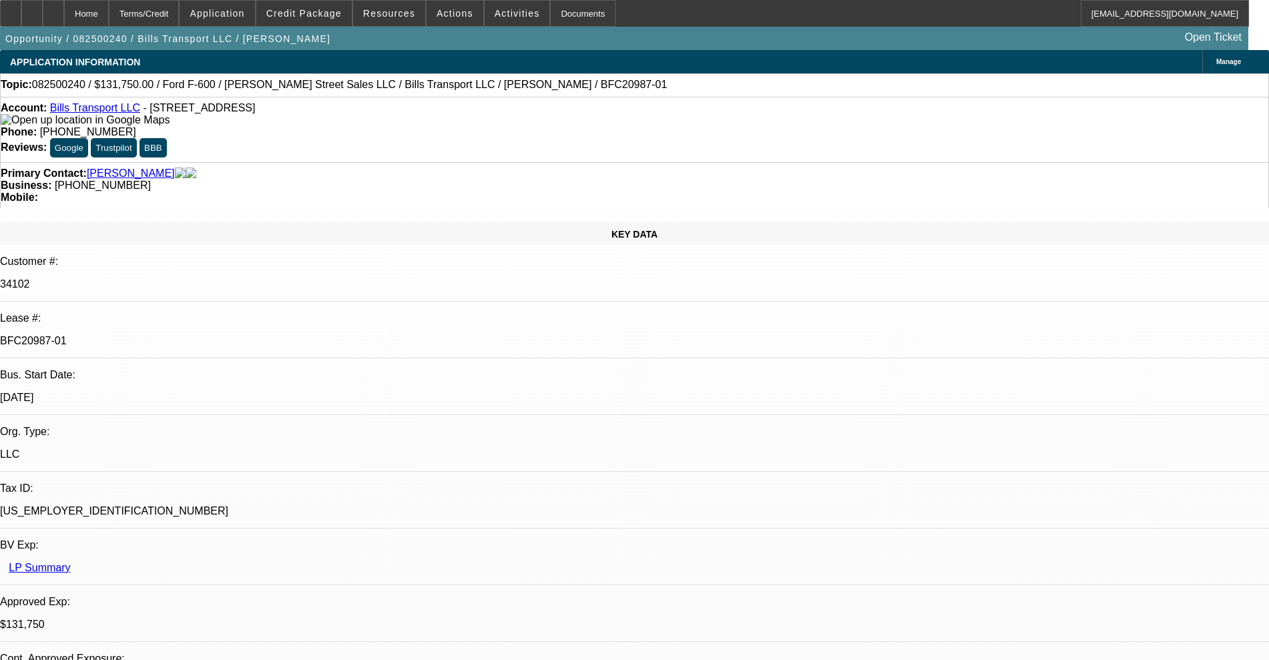
select select "0"
select select "3"
select select "0"
select select "6"
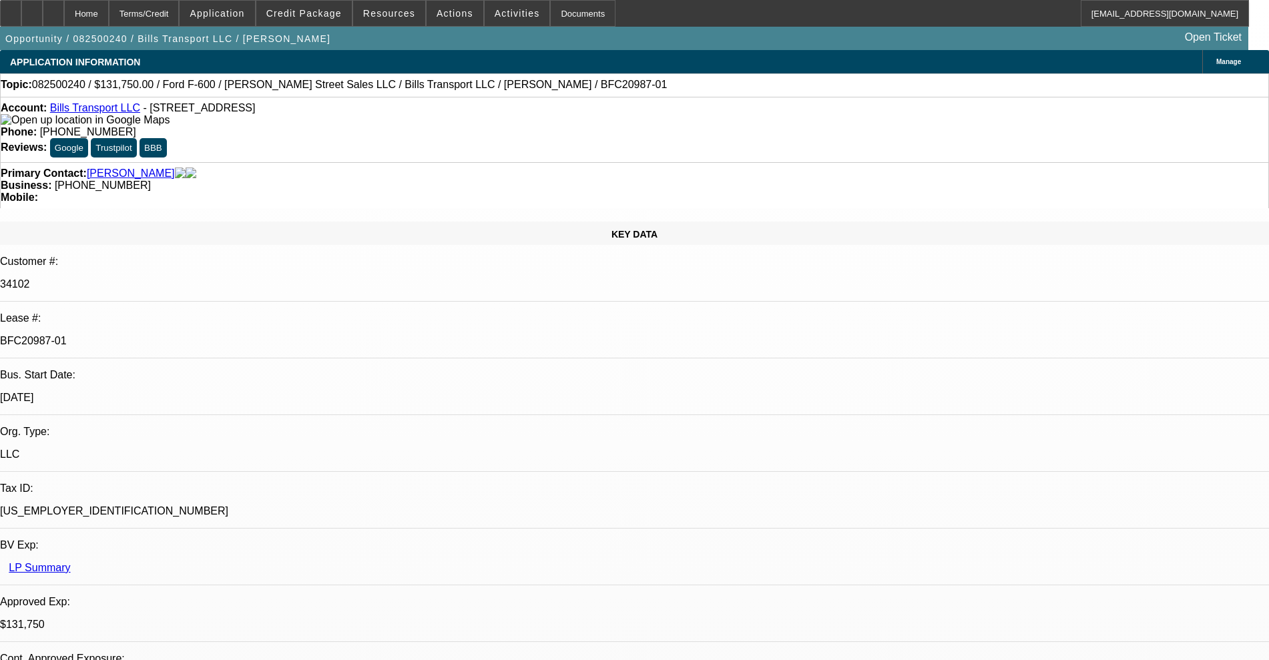
select select "0"
select select "6"
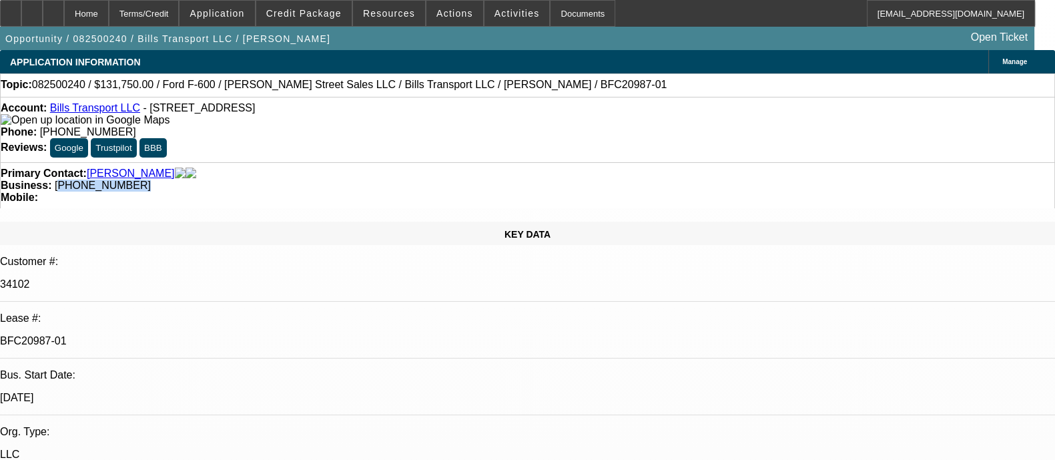
drag, startPoint x: 463, startPoint y: 162, endPoint x: 409, endPoint y: 154, distance: 54.7
click at [409, 180] on div "Business: (781) 629-0408" at bounding box center [528, 186] width 1054 height 12
copy span "781) 629-0408"
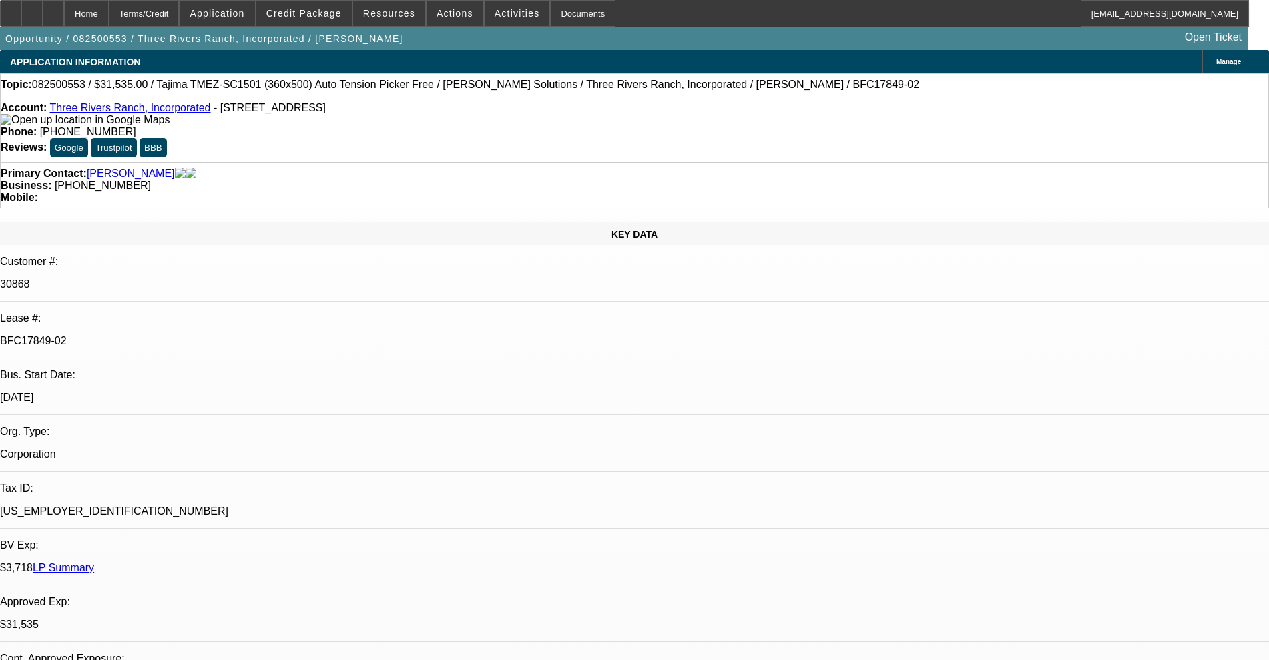
select select "0"
select select "2"
select select "0"
select select "6"
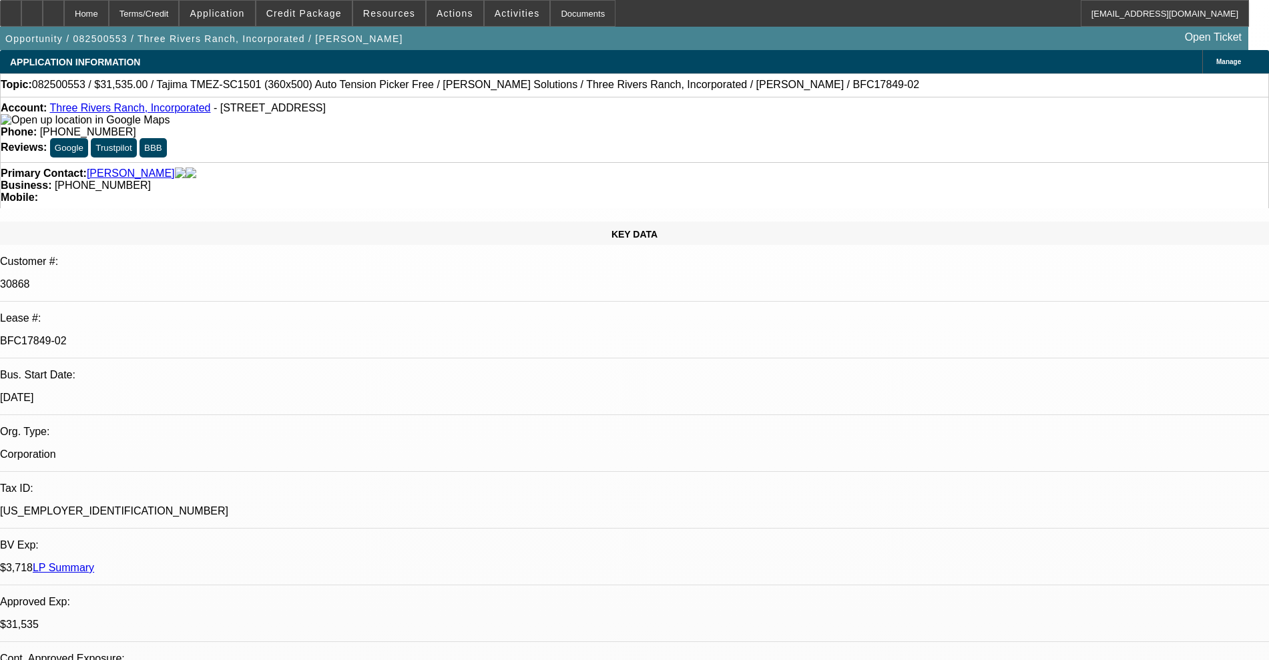
select select "0"
select select "2"
select select "0"
select select "4"
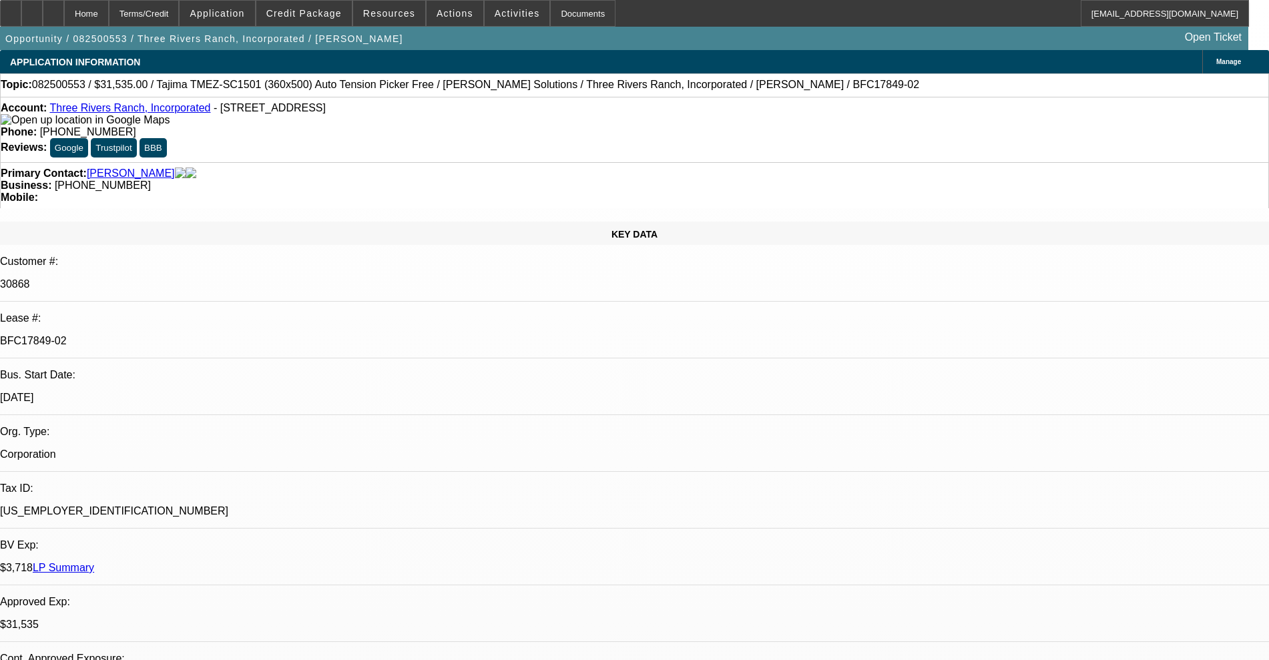
select select "0"
select select "2"
select select "0"
select select "6"
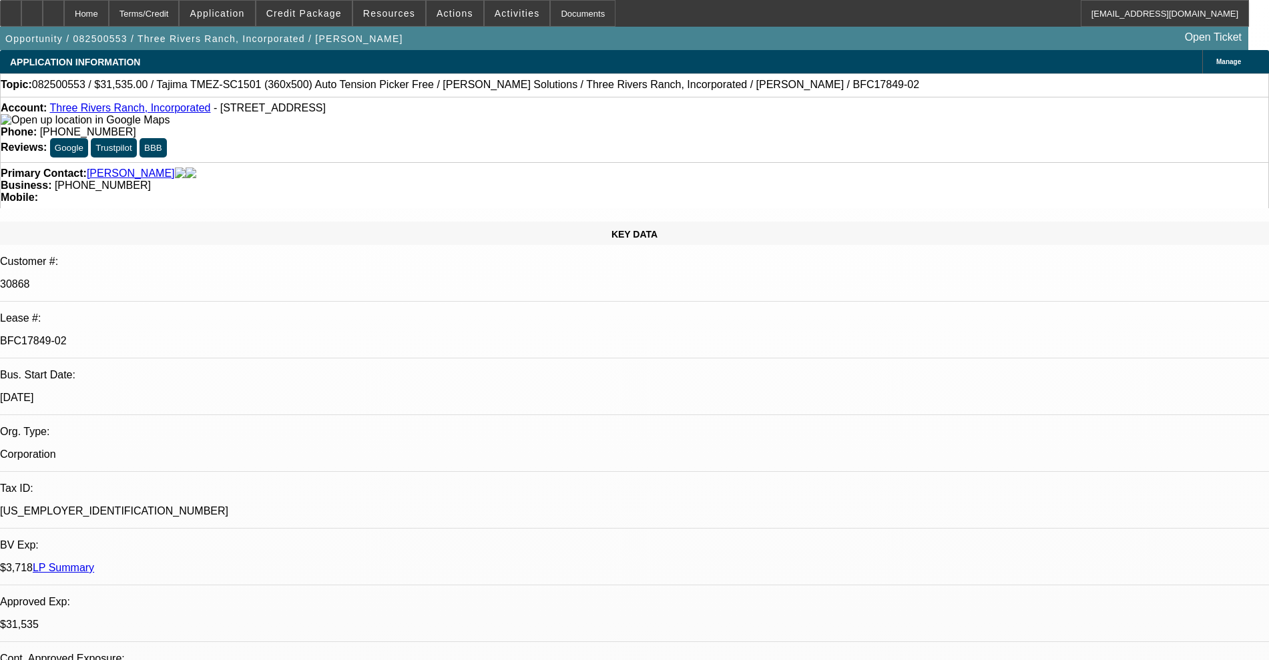
select select "0"
select select "2"
select select "0.1"
select select "4"
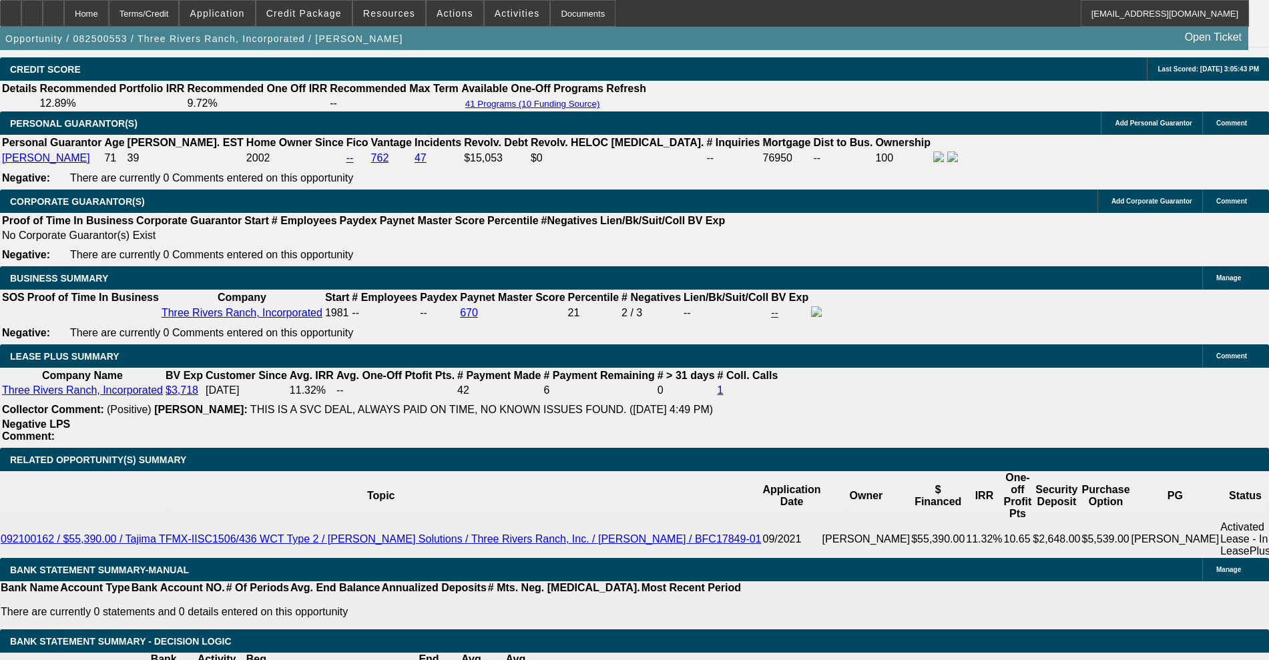
scroll to position [2169, 0]
